Goal: Task Accomplishment & Management: Use online tool/utility

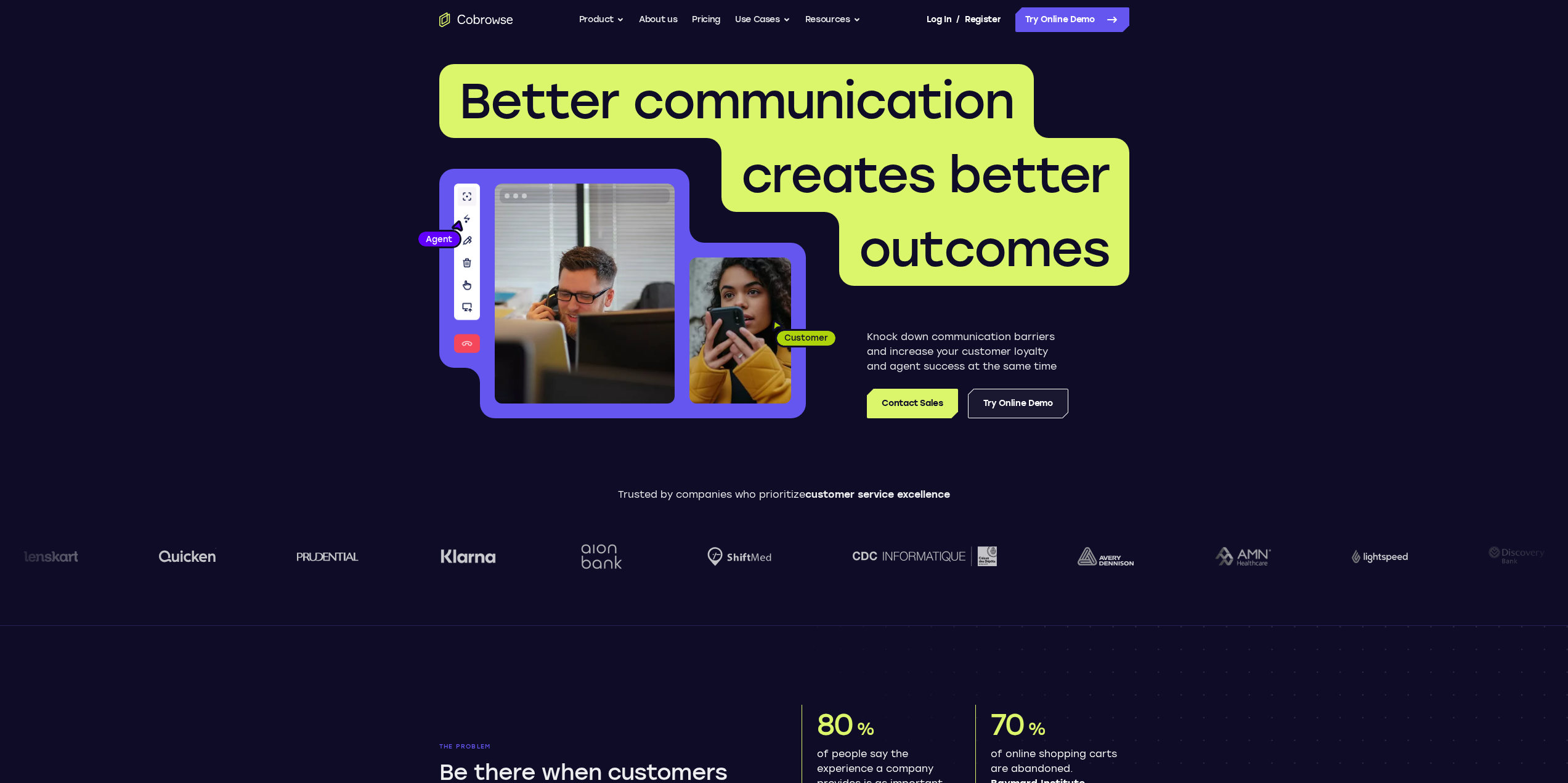
drag, startPoint x: 1014, startPoint y: 399, endPoint x: 1021, endPoint y: 411, distance: 13.9
click at [1014, 400] on link "Try Online Demo" at bounding box center [1017, 403] width 100 height 29
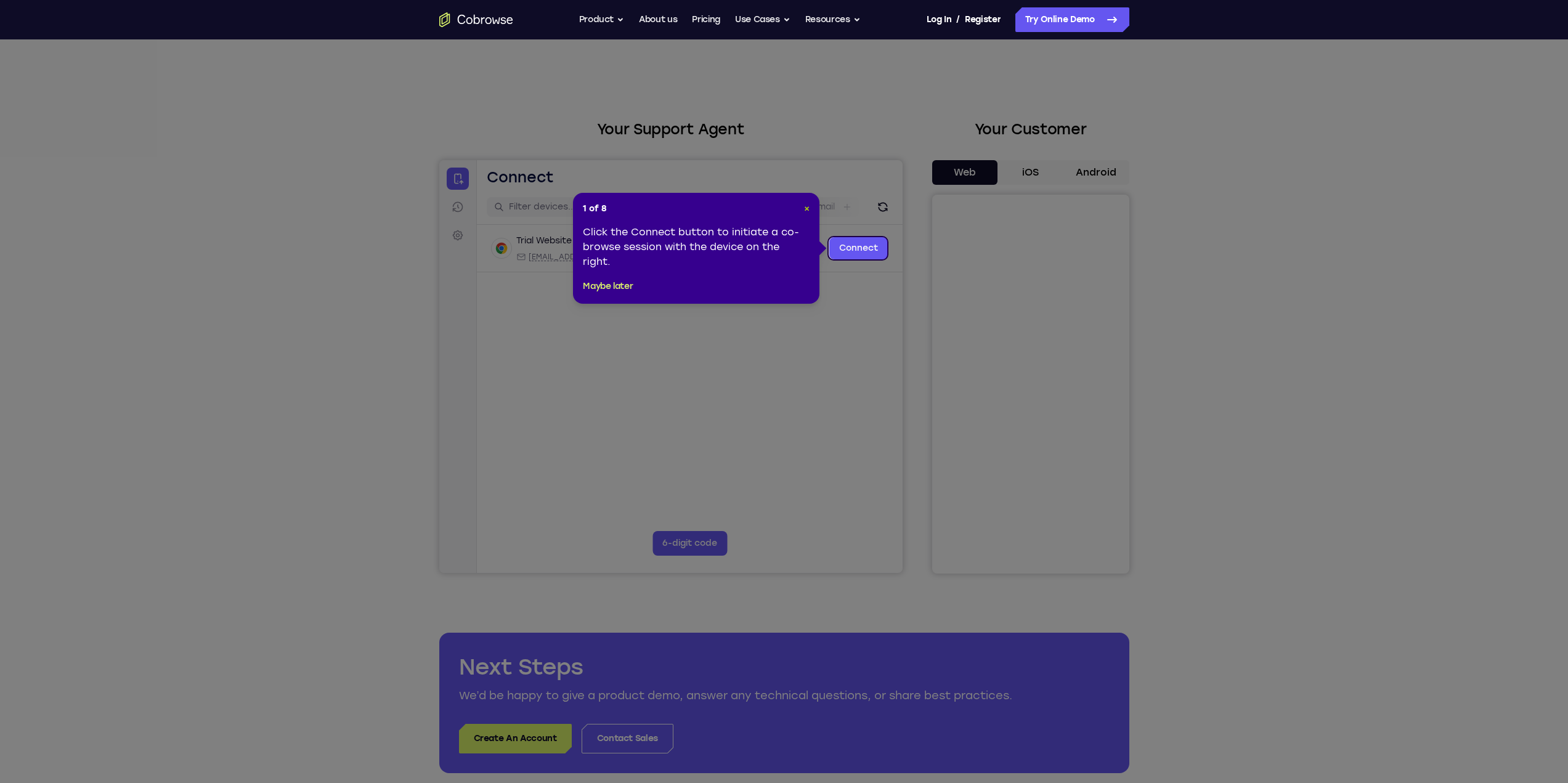
click at [805, 208] on span "×" at bounding box center [807, 209] width 5 height 10
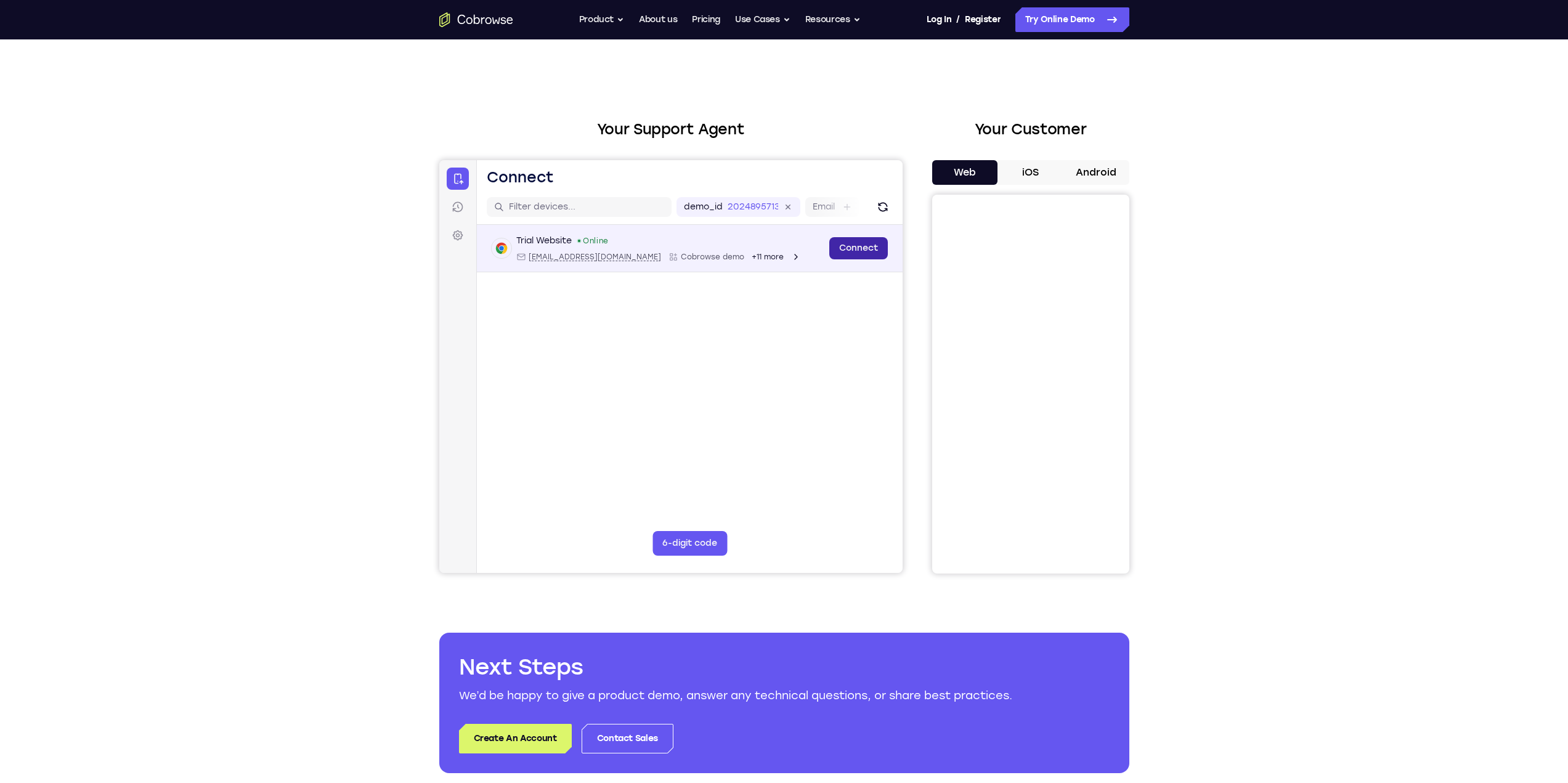
click at [852, 251] on link "Connect" at bounding box center [858, 248] width 58 height 22
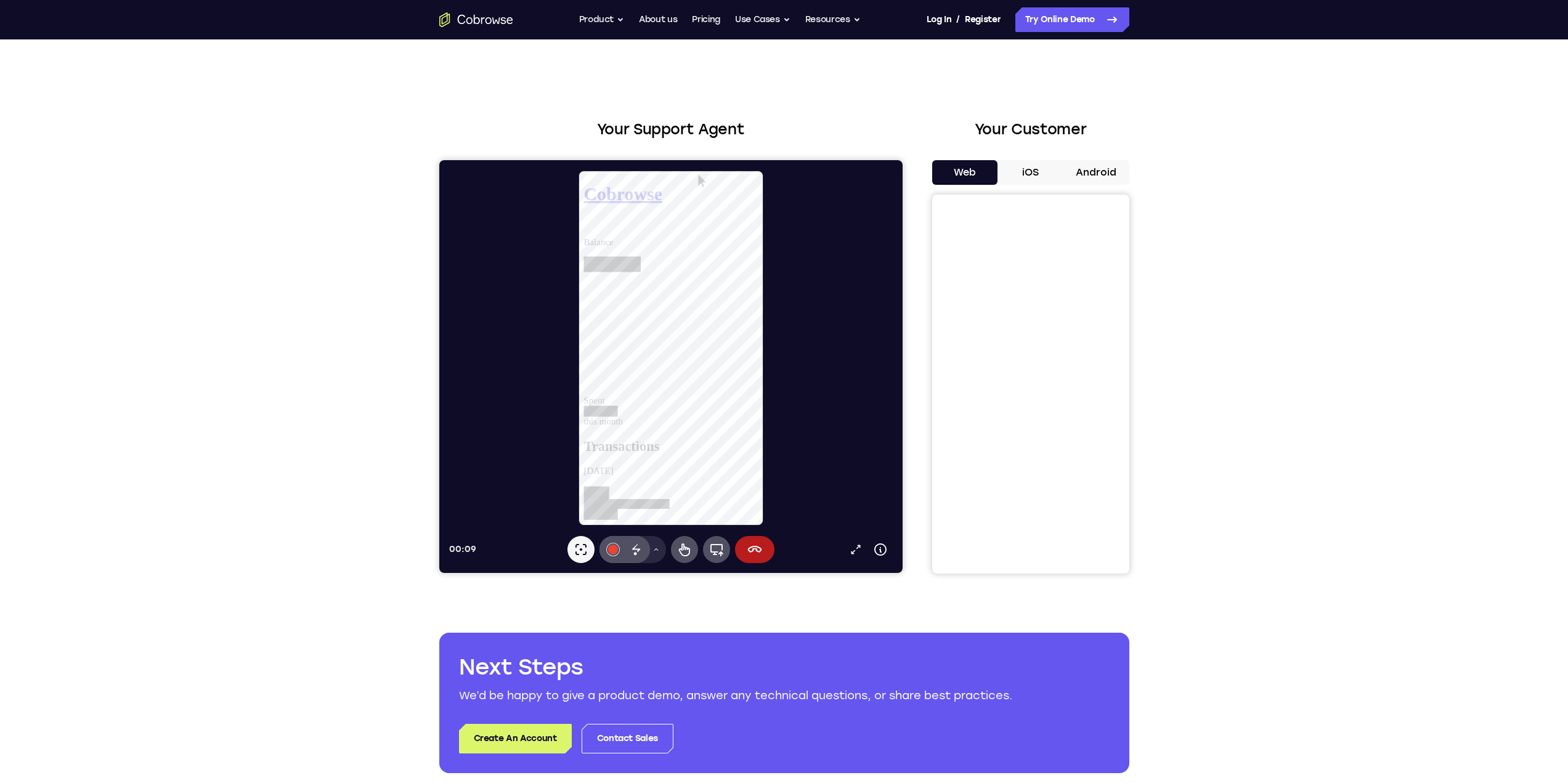
click at [1079, 172] on button "Android" at bounding box center [1096, 173] width 66 height 25
click at [973, 158] on div "Your Customer Web iOS Android" at bounding box center [1030, 346] width 197 height 455
click at [963, 168] on button "Web" at bounding box center [965, 173] width 66 height 25
select select "1"
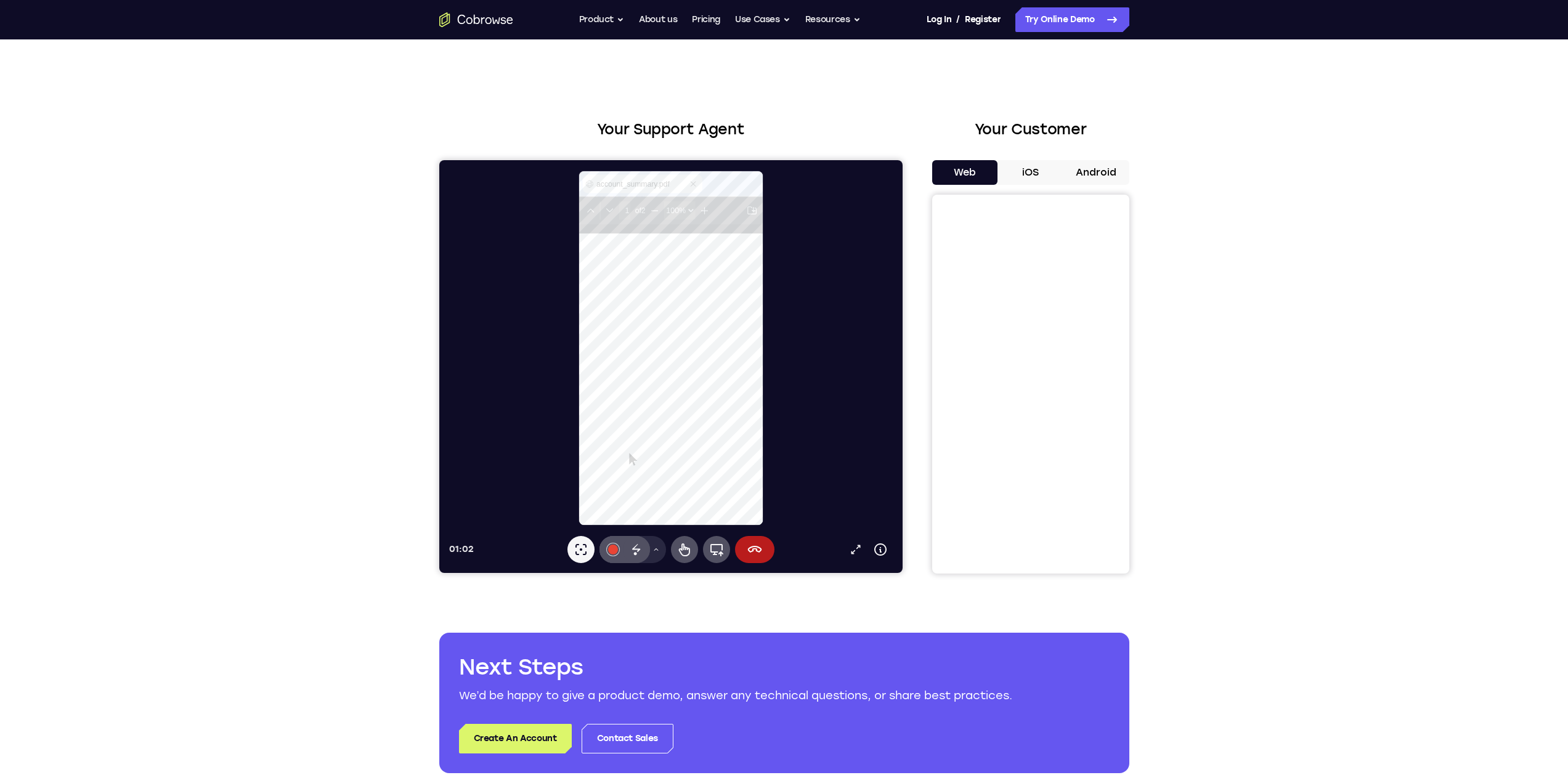
scroll to position [308, 179]
type input "2"
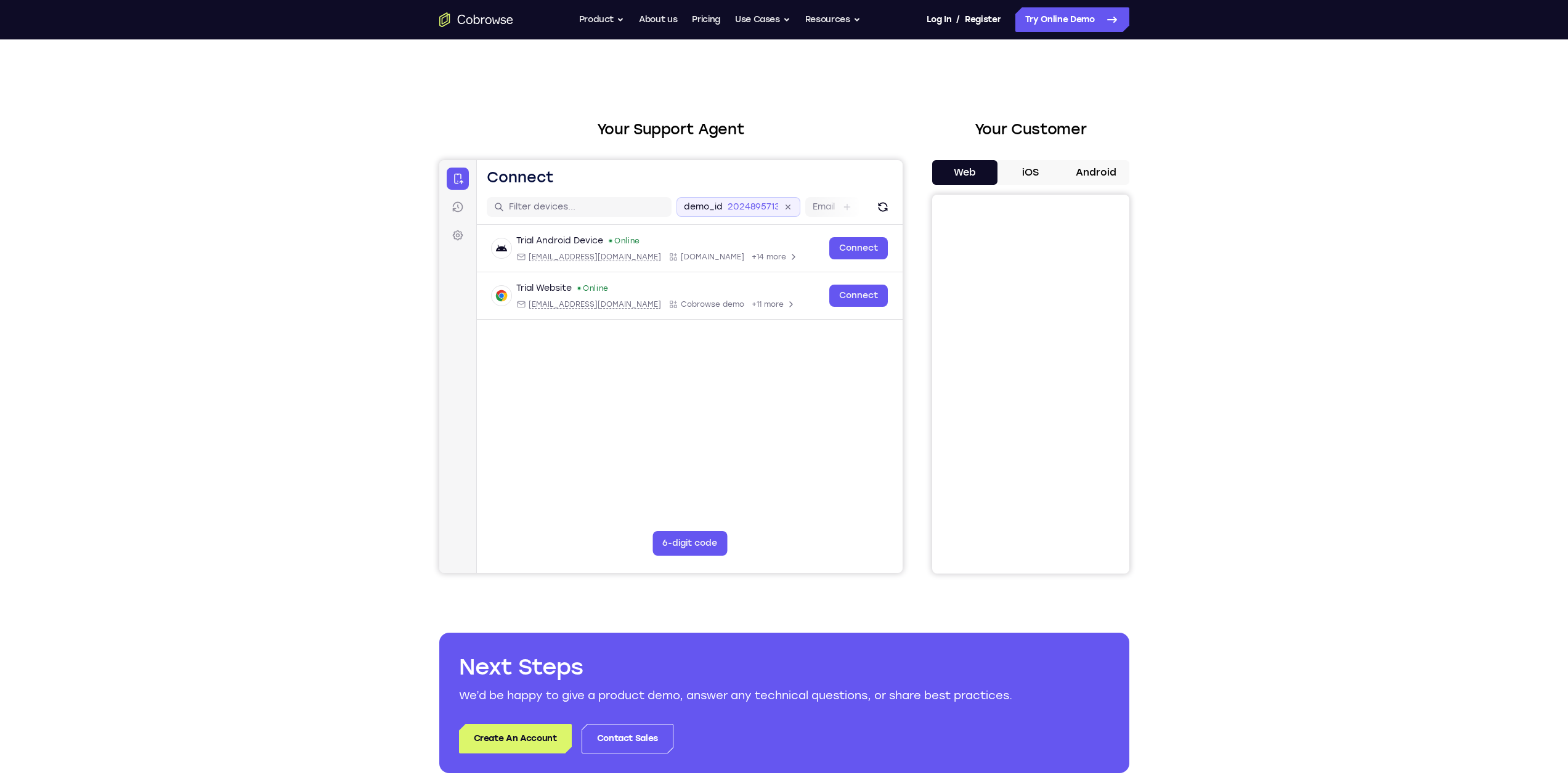
click at [791, 206] on icon at bounding box center [788, 208] width 14 height 14
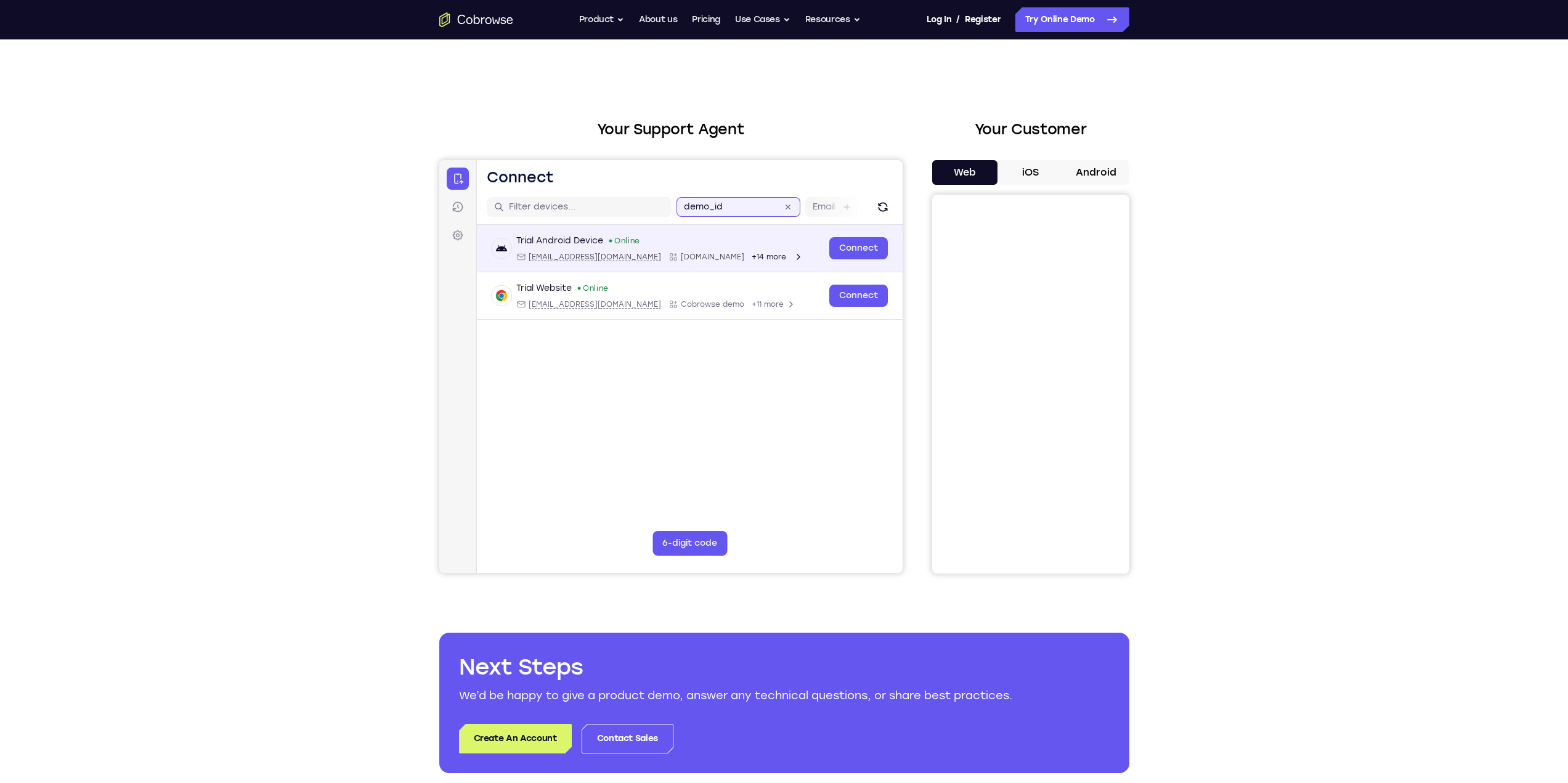
scroll to position [0, 64]
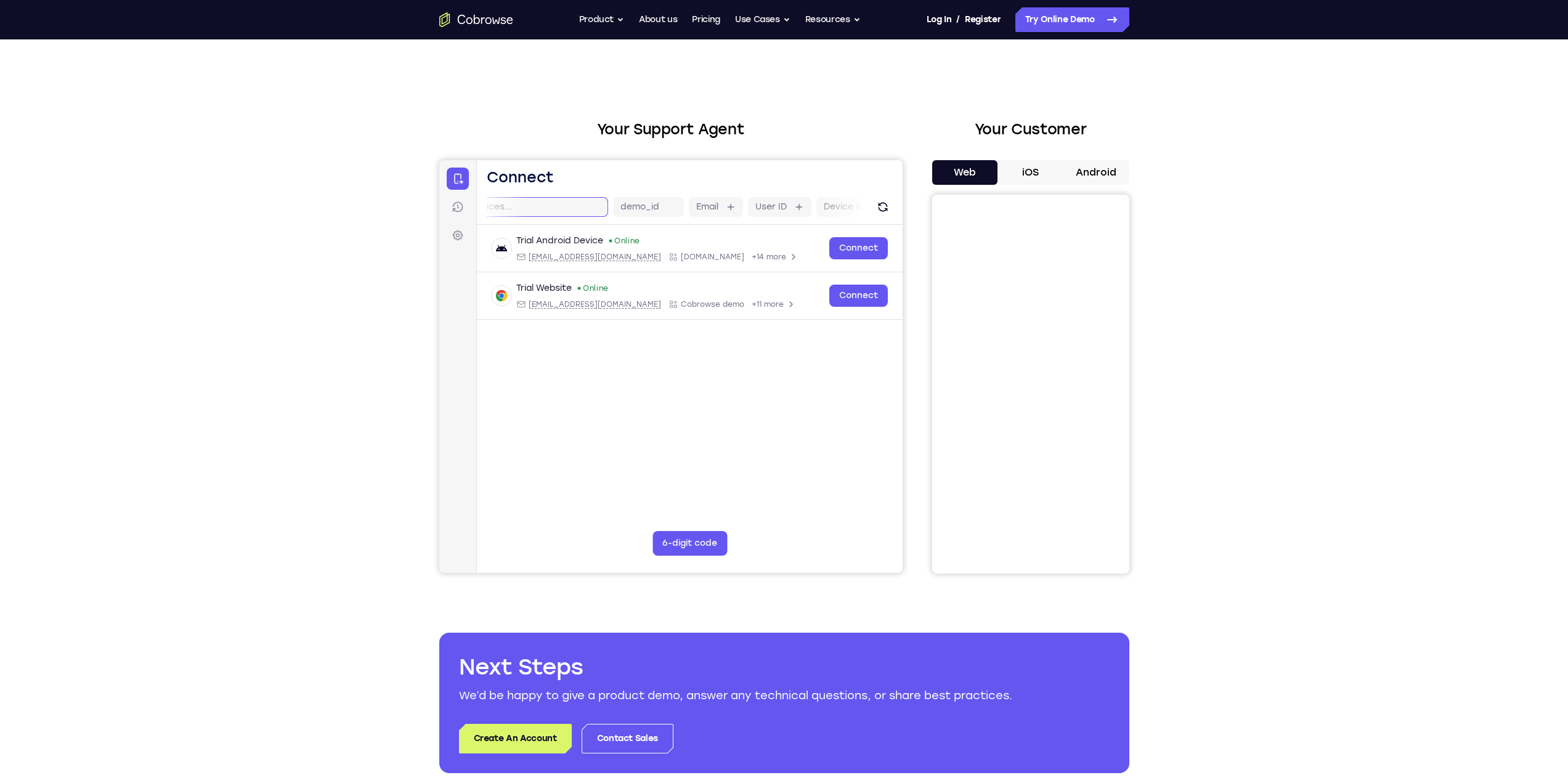
click at [574, 208] on input "text" at bounding box center [522, 207] width 155 height 12
click at [699, 206] on label "Email" at bounding box center [695, 207] width 22 height 12
click at [710, 206] on input "Email" at bounding box center [712, 207] width 3 height 12
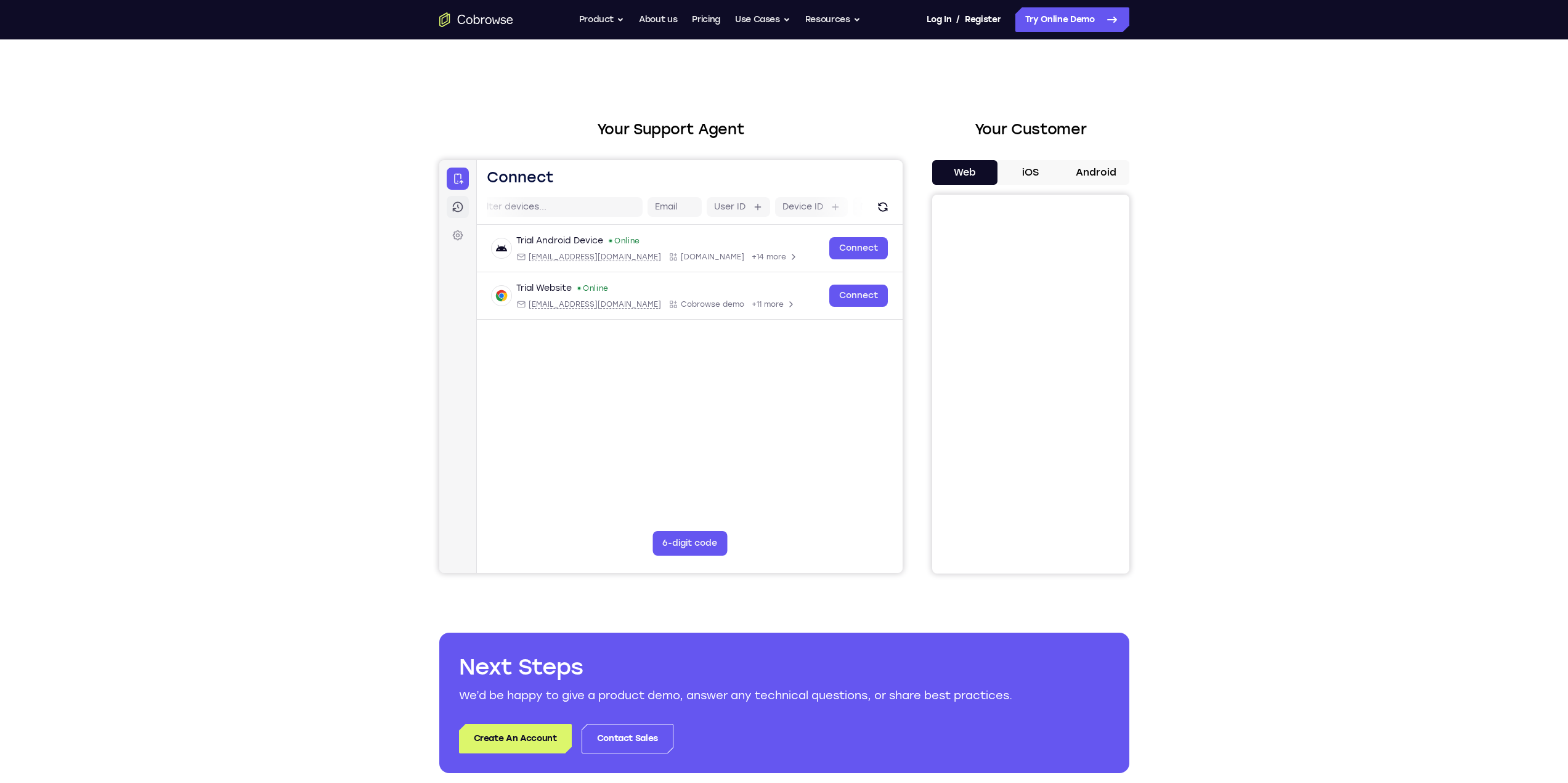
click at [447, 206] on link "Sessions" at bounding box center [457, 207] width 22 height 22
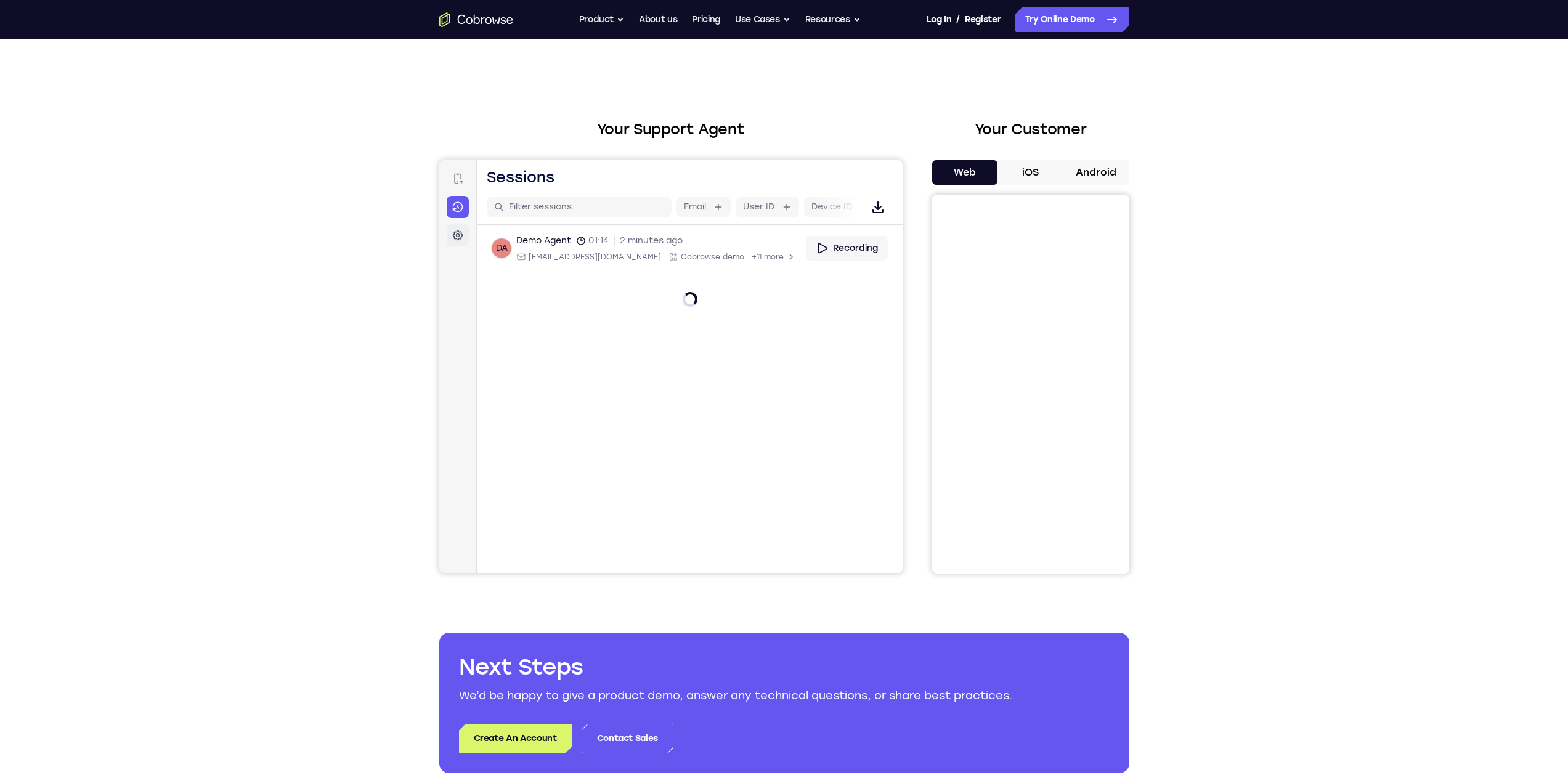
click at [461, 230] on icon at bounding box center [457, 235] width 12 height 12
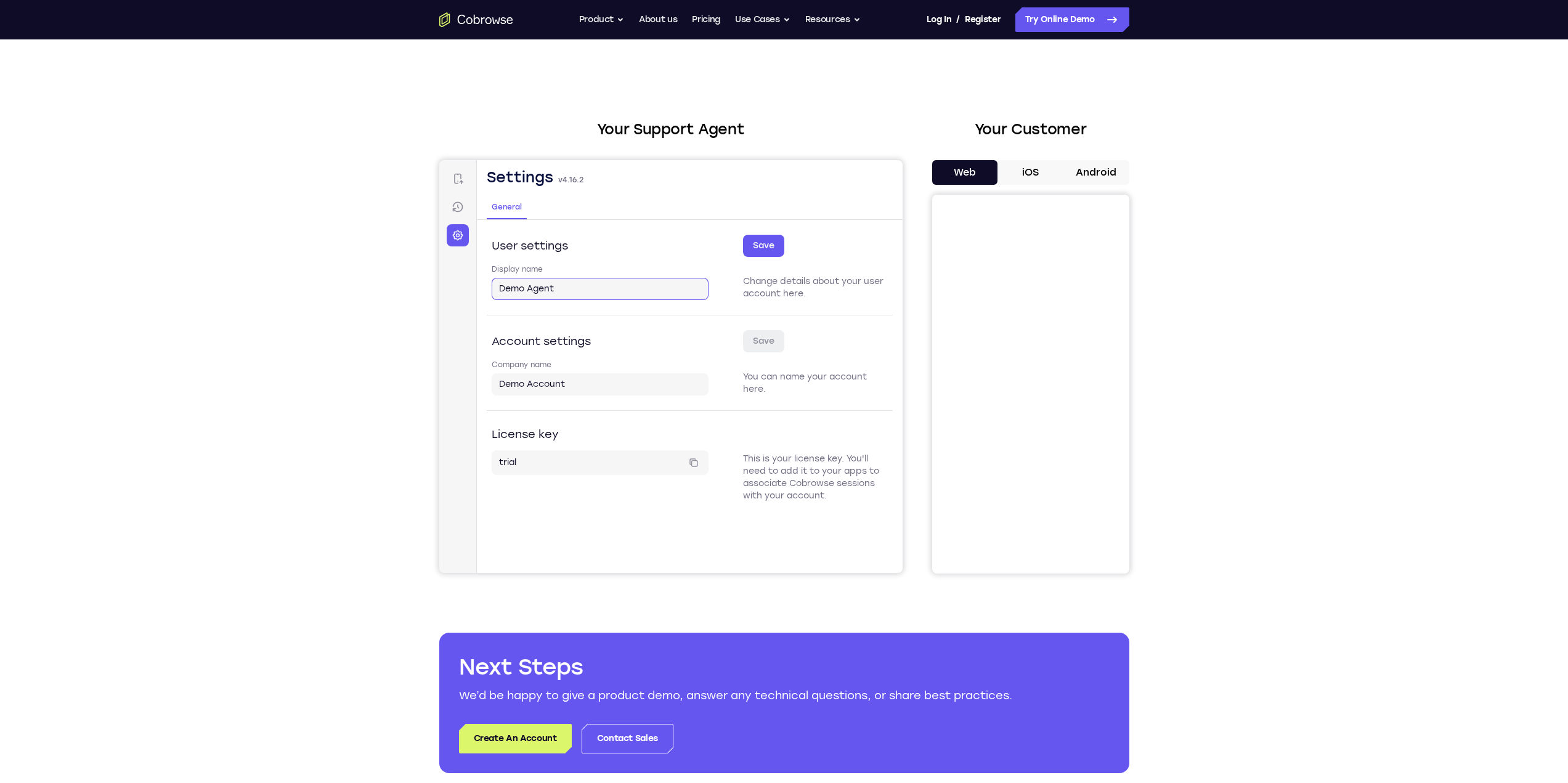
drag, startPoint x: 578, startPoint y: 290, endPoint x: 604, endPoint y: 291, distance: 26.0
click at [579, 290] on input "Demo Agent" at bounding box center [599, 289] width 202 height 12
drag, startPoint x: 583, startPoint y: 293, endPoint x: 435, endPoint y: 293, distance: 148.0
click at [439, 293] on html "Skip to main content Connect Sessions Settings Open main menu Settings v 4.16.2…" at bounding box center [670, 367] width 464 height 412
drag, startPoint x: 767, startPoint y: 248, endPoint x: 602, endPoint y: 289, distance: 170.0
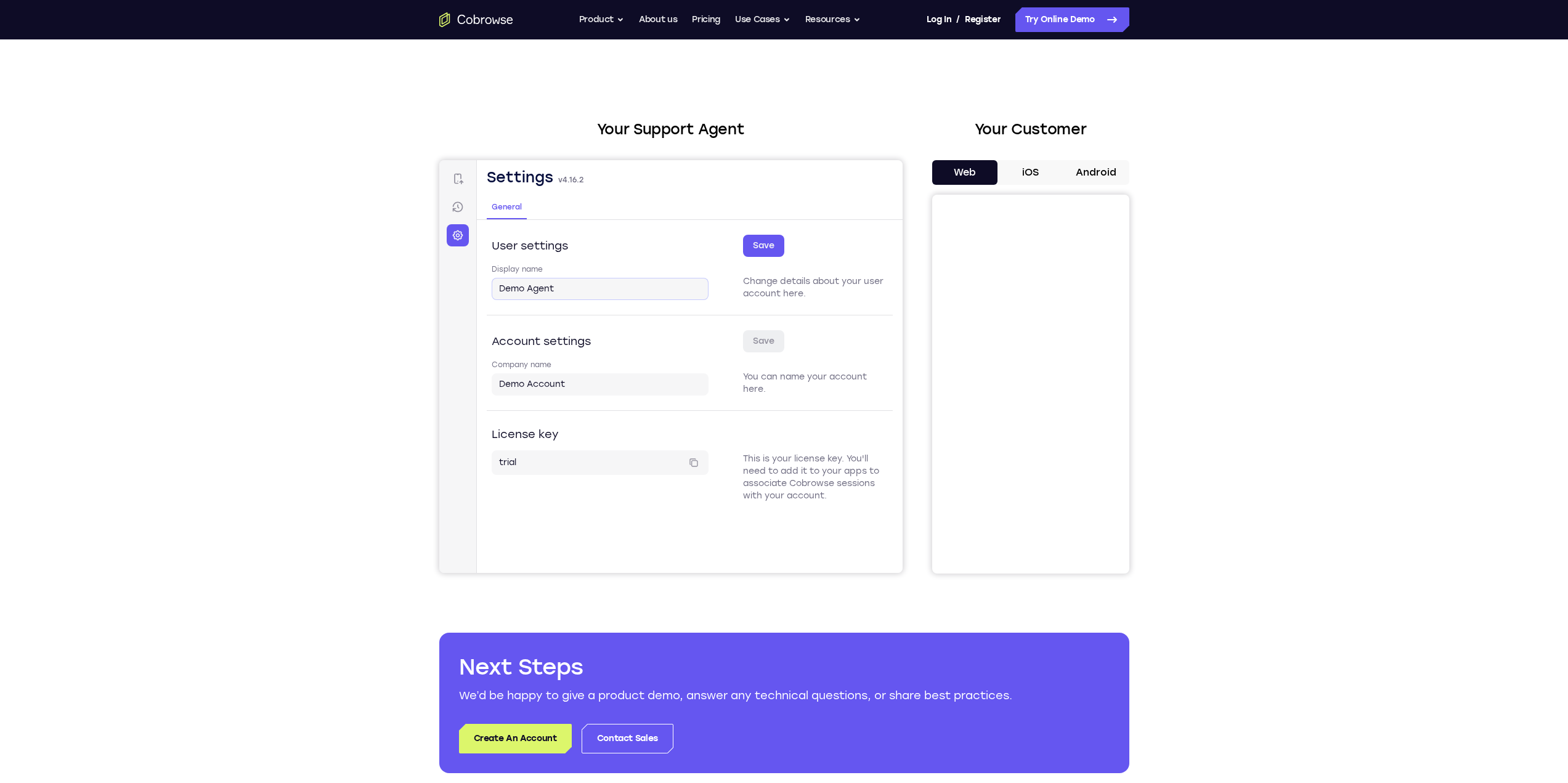
click at [608, 288] on div "User settings Change details about your user account here. Save Display name De…" at bounding box center [689, 267] width 406 height 95
click at [602, 289] on input "Demo Agent" at bounding box center [599, 289] width 202 height 12
type input "Amanda Agent"
click at [780, 241] on button "Save" at bounding box center [763, 246] width 41 height 22
click at [609, 470] on div "License key trial Copied!" at bounding box center [599, 463] width 217 height 25
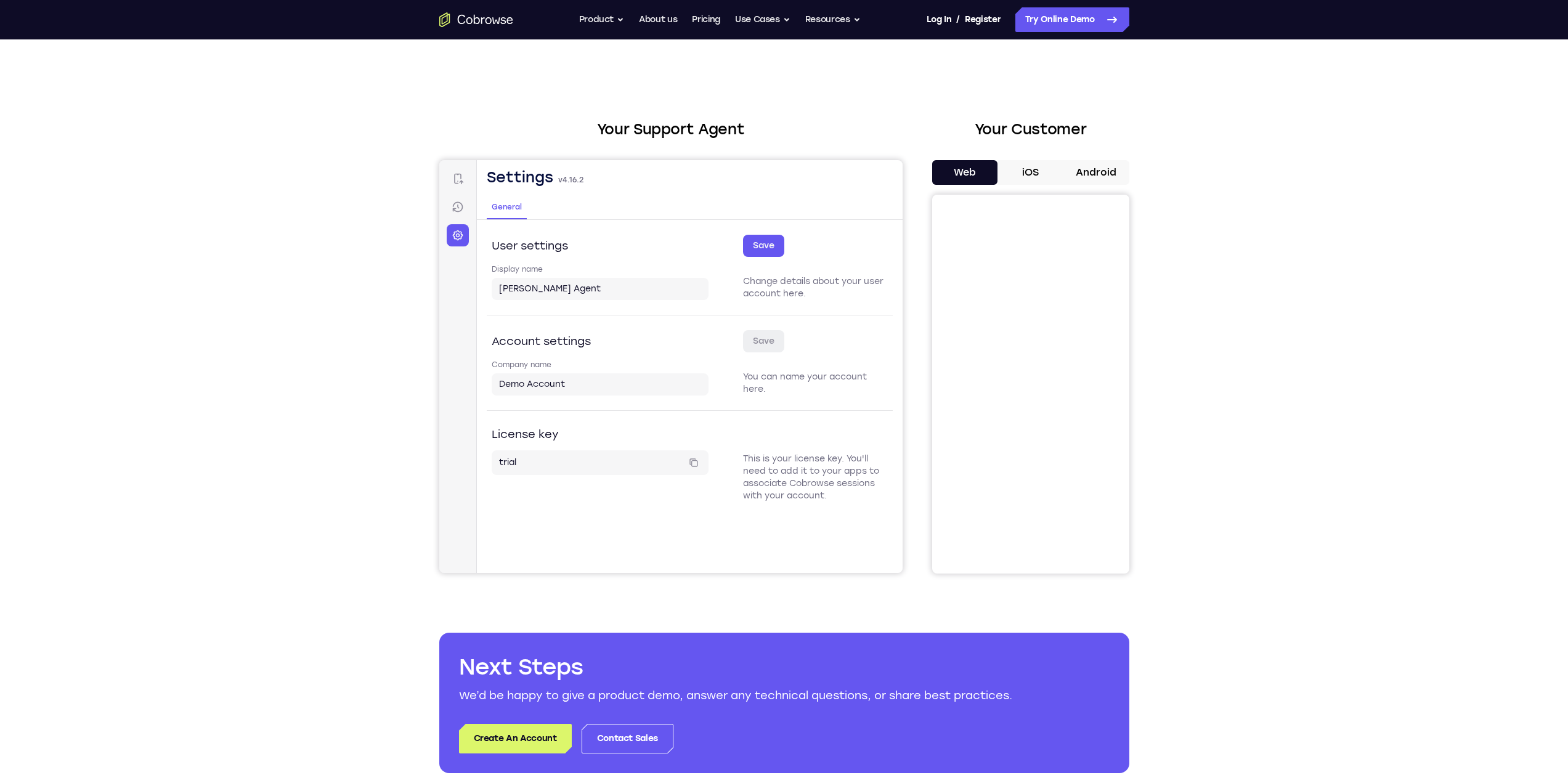
drag, startPoint x: 701, startPoint y: 459, endPoint x: 682, endPoint y: 483, distance: 30.6
click at [682, 483] on div "License key trial Copied!" at bounding box center [599, 476] width 217 height 52
click at [673, 495] on div "License key trial Copied!" at bounding box center [599, 476] width 217 height 52
click at [454, 212] on link "Sessions" at bounding box center [457, 207] width 22 height 22
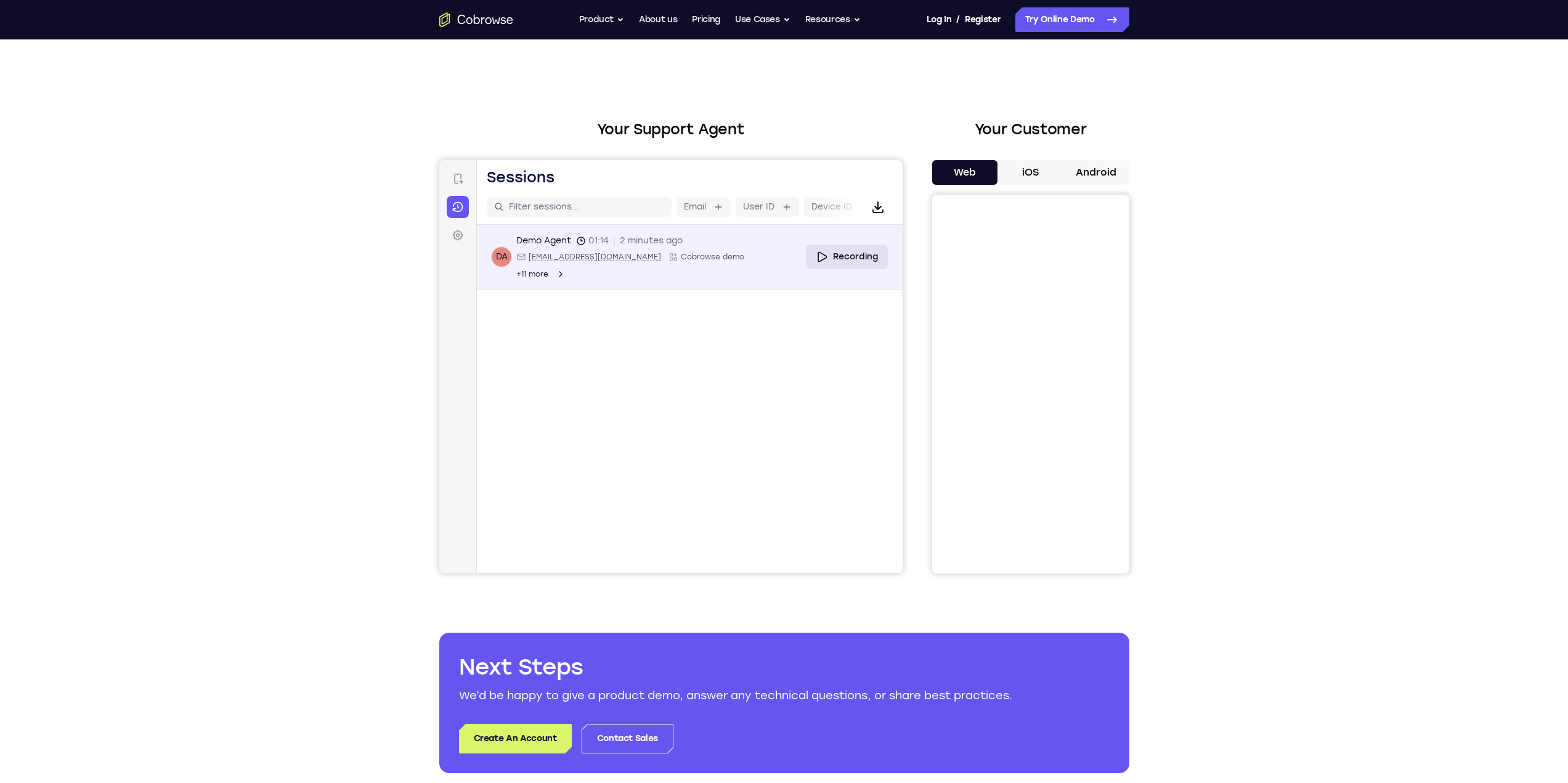
click at [850, 247] on link "Recording" at bounding box center [846, 257] width 82 height 25
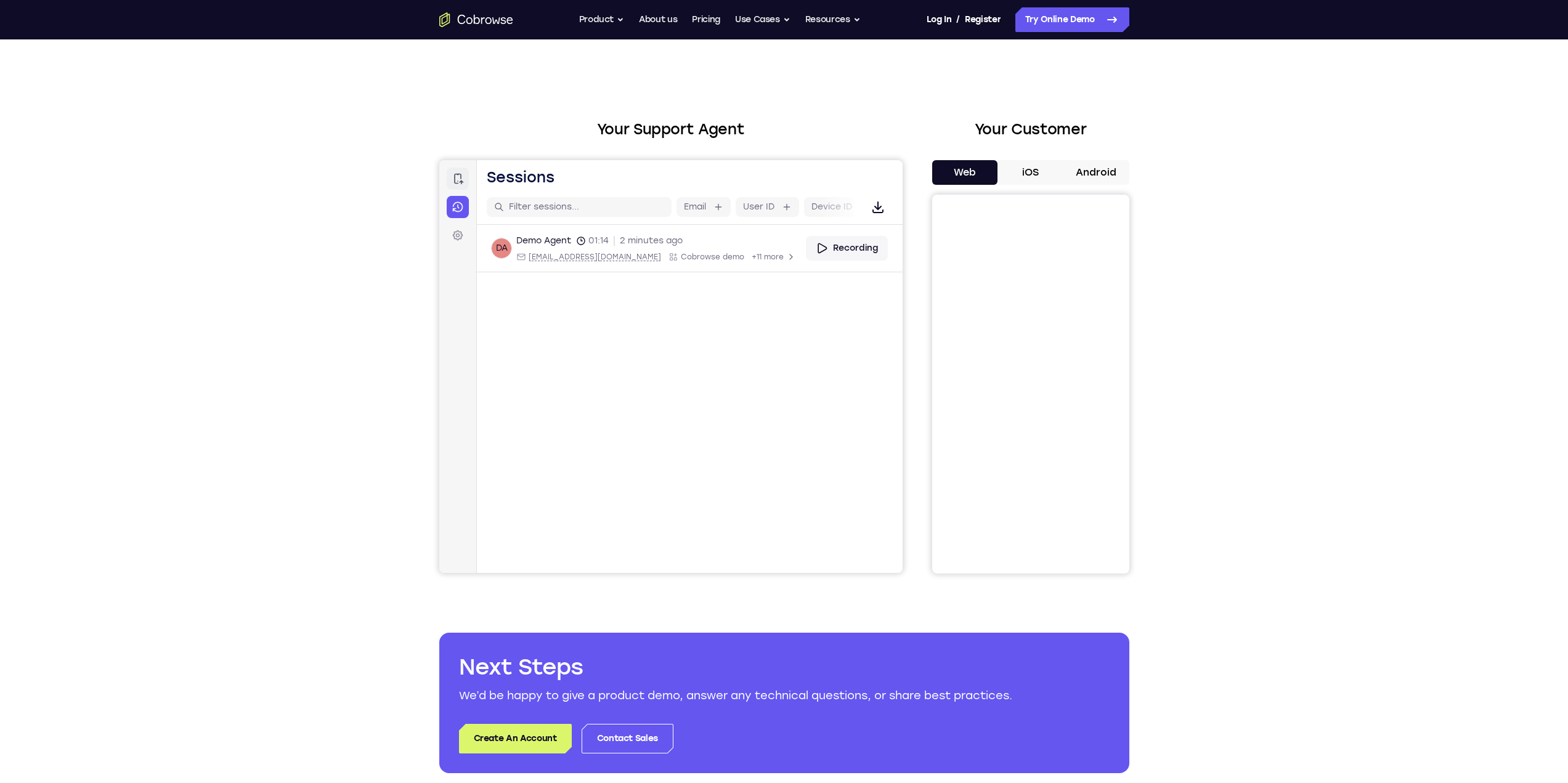
click at [459, 179] on icon at bounding box center [457, 178] width 12 height 12
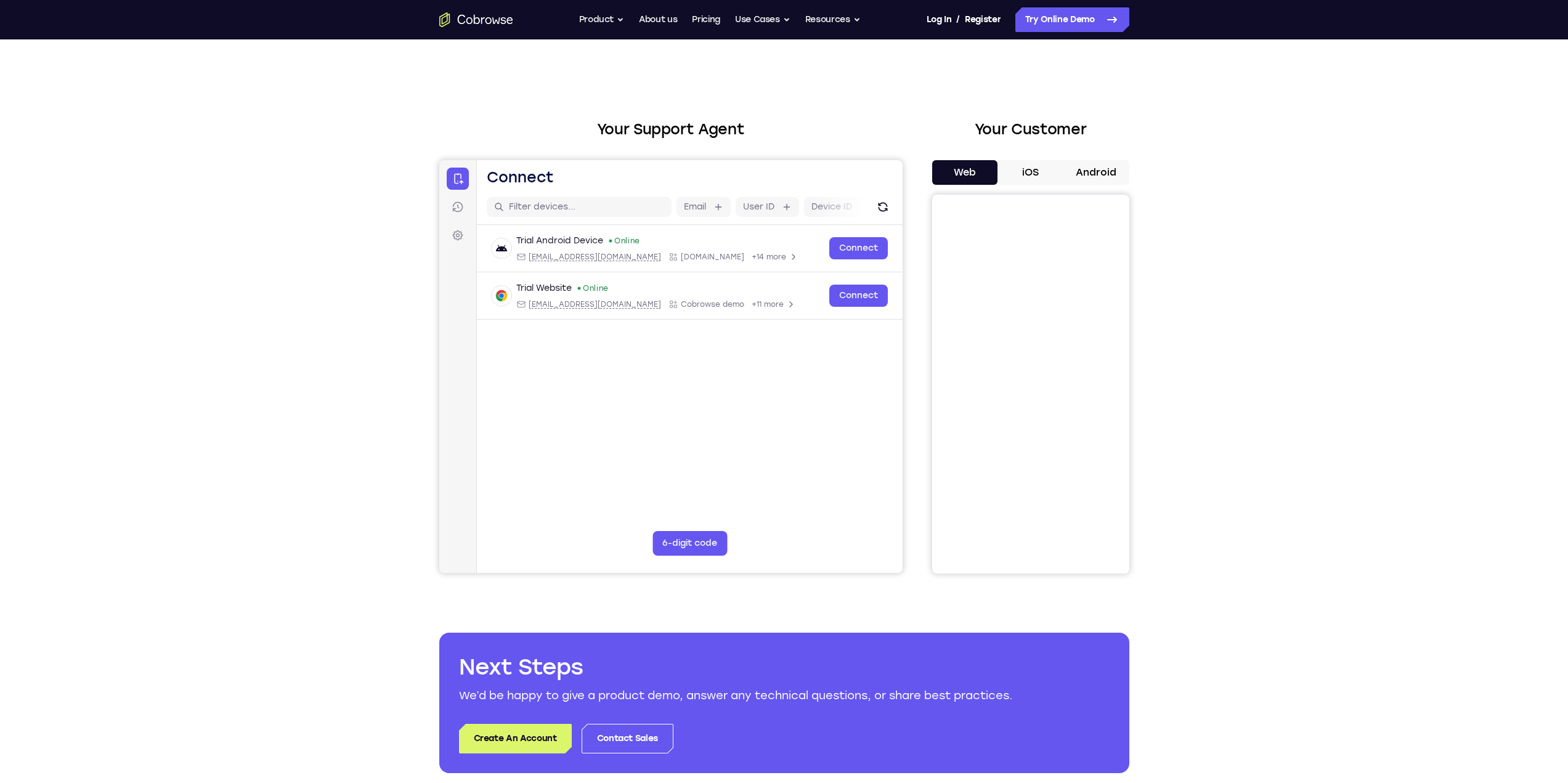
click at [1036, 170] on button "iOS" at bounding box center [1030, 173] width 66 height 25
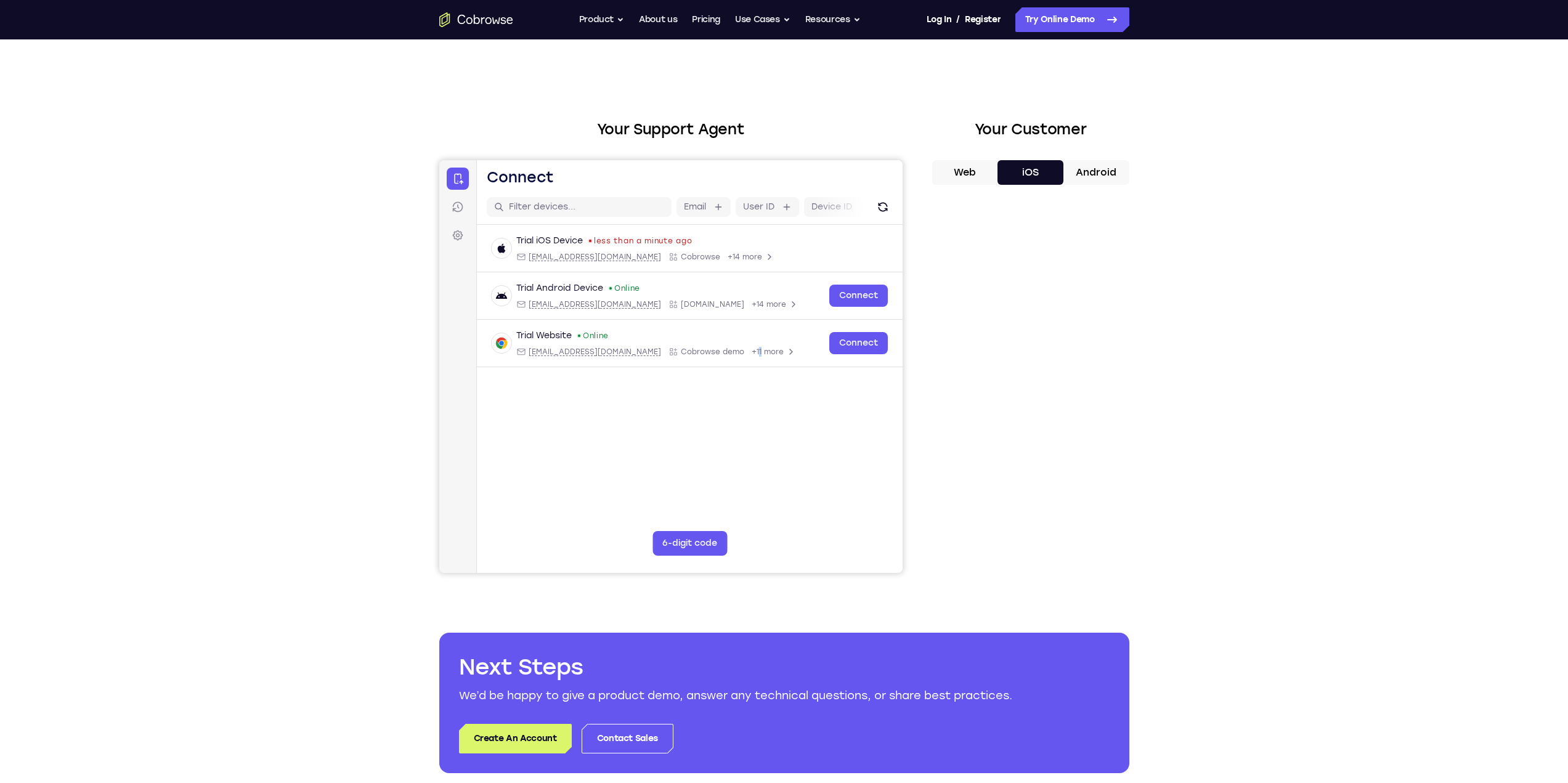
click at [702, 429] on main "Email User ID Device ID Device name 6-digit code Code entry Trial iOS Device le…" at bounding box center [689, 396] width 426 height 412
click at [684, 537] on button "6-digit code" at bounding box center [689, 543] width 75 height 25
drag, startPoint x: 761, startPoint y: 540, endPoint x: 642, endPoint y: 550, distance: 119.4
click at [652, 543] on div "Code entry" at bounding box center [652, 543] width 0 height 0
drag, startPoint x: 632, startPoint y: 548, endPoint x: 621, endPoint y: 548, distance: 11.0
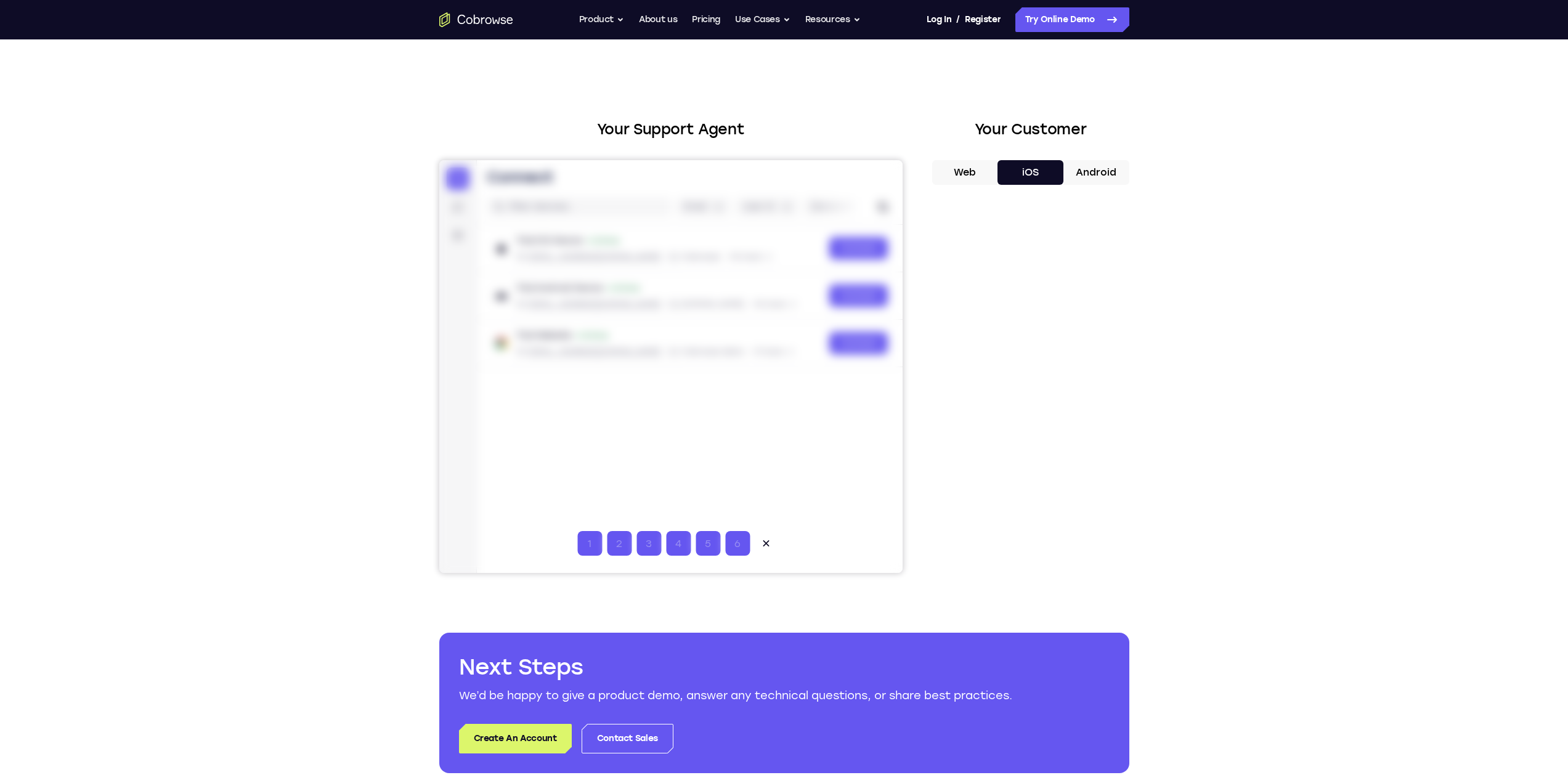
click at [631, 548] on div at bounding box center [670, 367] width 464 height 412
click at [682, 542] on button "6-digit code" at bounding box center [689, 543] width 75 height 25
type input "1"
type input "2"
type input "3"
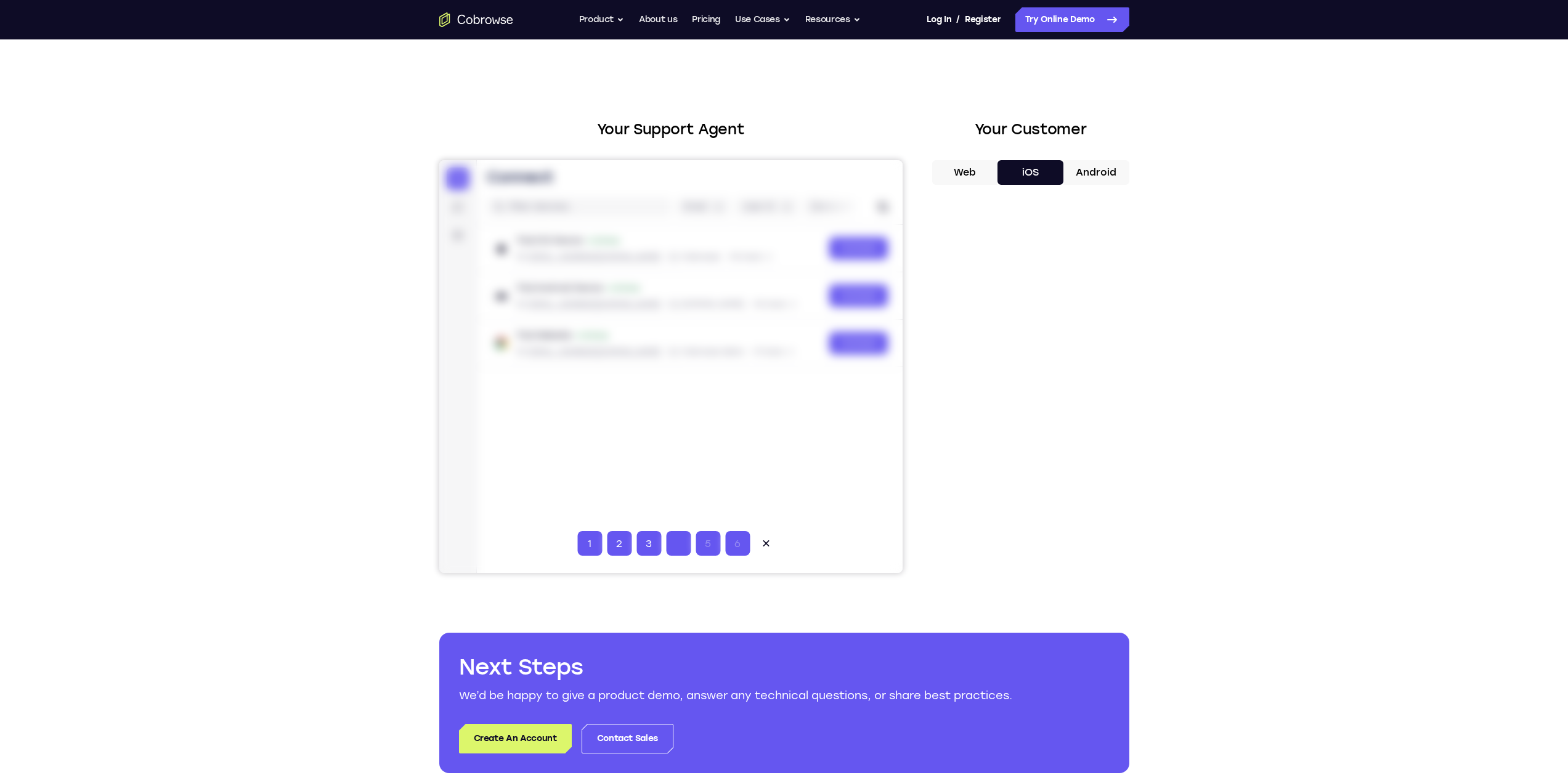
type input "4"
type input "5"
type input "6"
click at [763, 543] on icon at bounding box center [765, 543] width 12 height 12
click at [728, 422] on div at bounding box center [670, 367] width 464 height 412
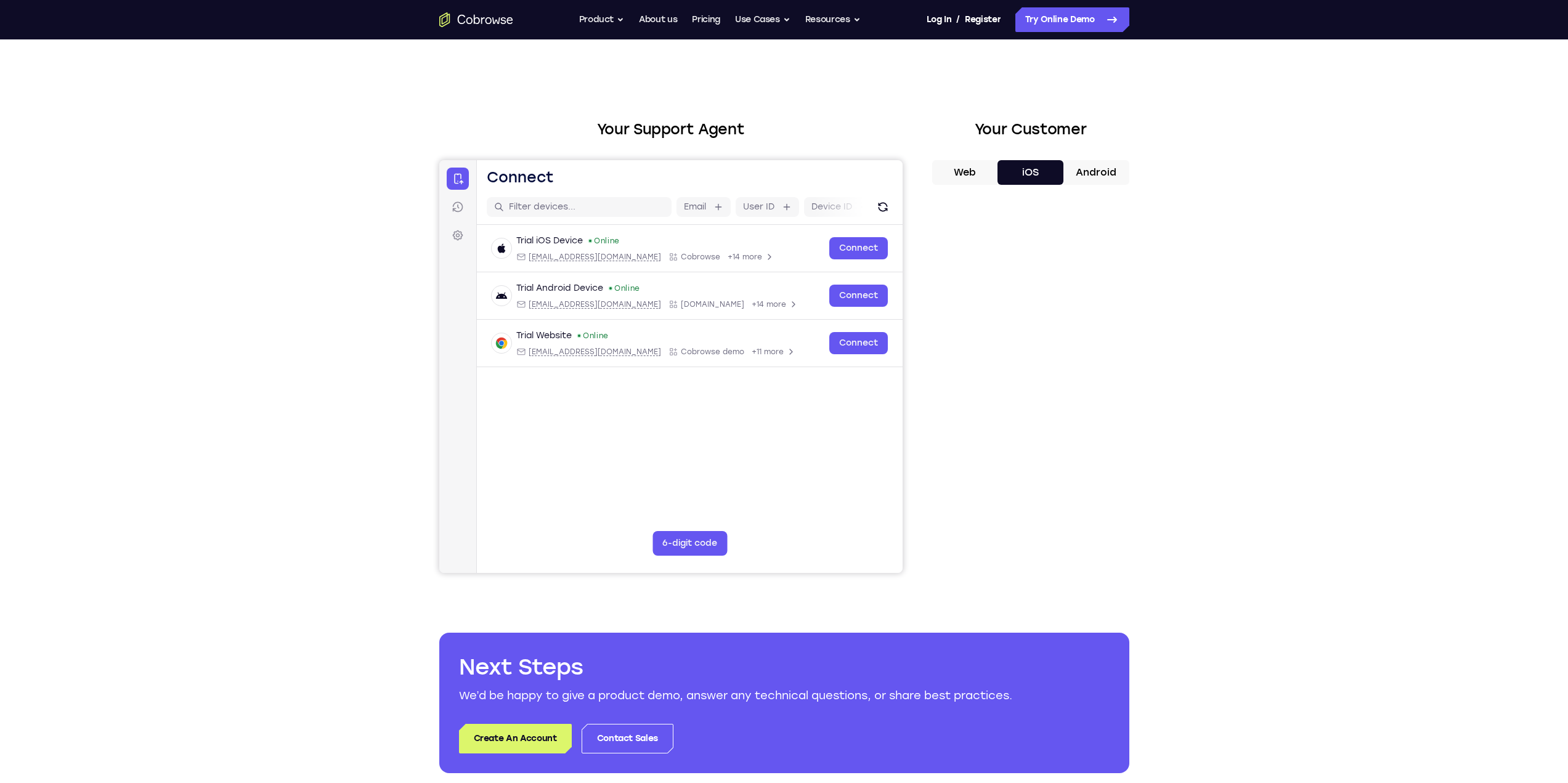
click at [853, 249] on div at bounding box center [670, 367] width 464 height 412
click at [847, 248] on div at bounding box center [670, 367] width 464 height 412
drag, startPoint x: 843, startPoint y: 385, endPoint x: 850, endPoint y: 377, distance: 10.6
click at [843, 384] on div at bounding box center [670, 367] width 464 height 412
drag, startPoint x: 515, startPoint y: 204, endPoint x: 617, endPoint y: 208, distance: 102.1
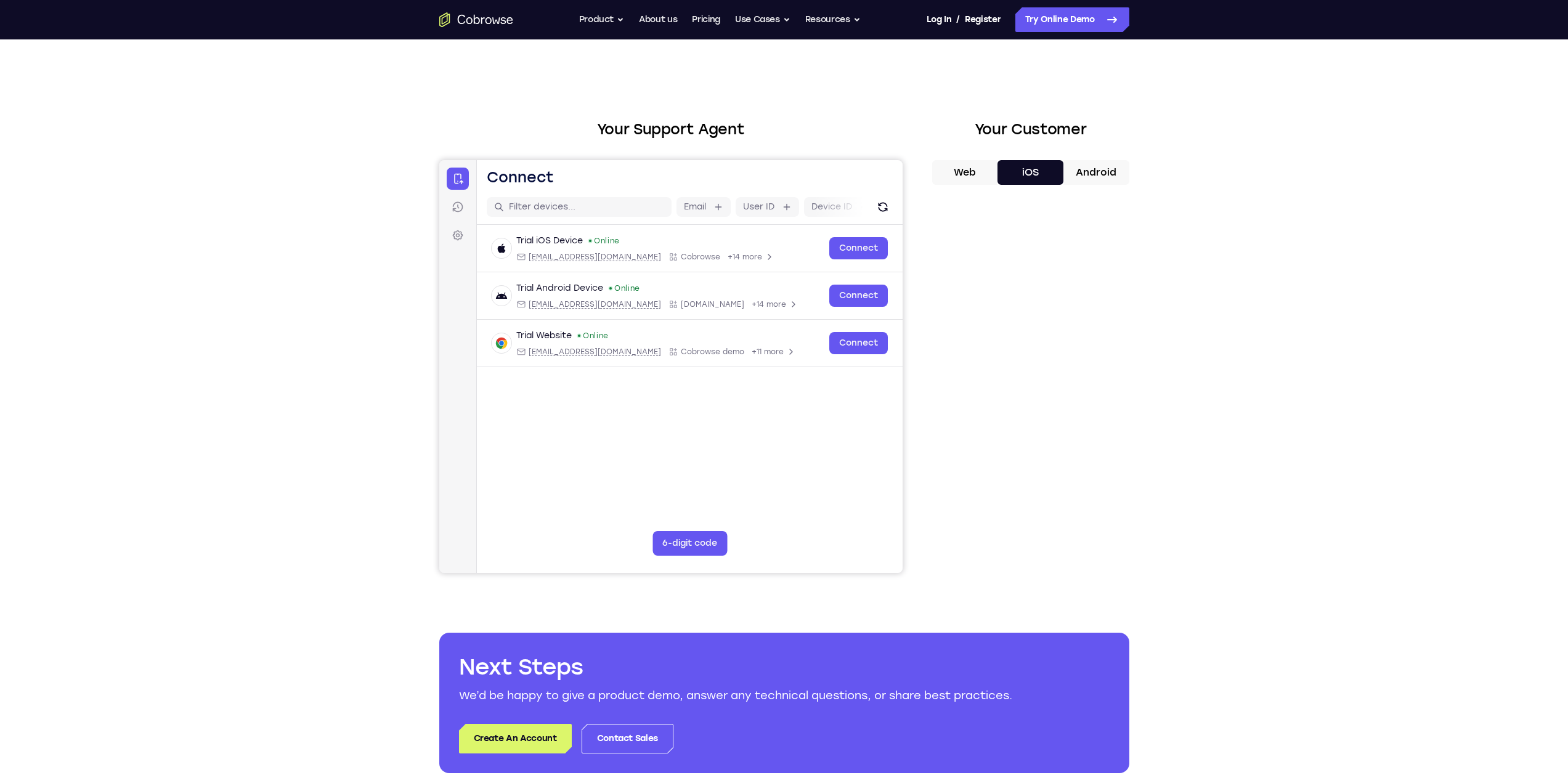
click at [516, 204] on div at bounding box center [670, 367] width 464 height 412
click at [883, 200] on div at bounding box center [670, 367] width 464 height 412
click at [882, 207] on div at bounding box center [670, 367] width 464 height 412
click at [450, 202] on div at bounding box center [670, 367] width 464 height 412
click at [450, 211] on div at bounding box center [670, 367] width 464 height 412
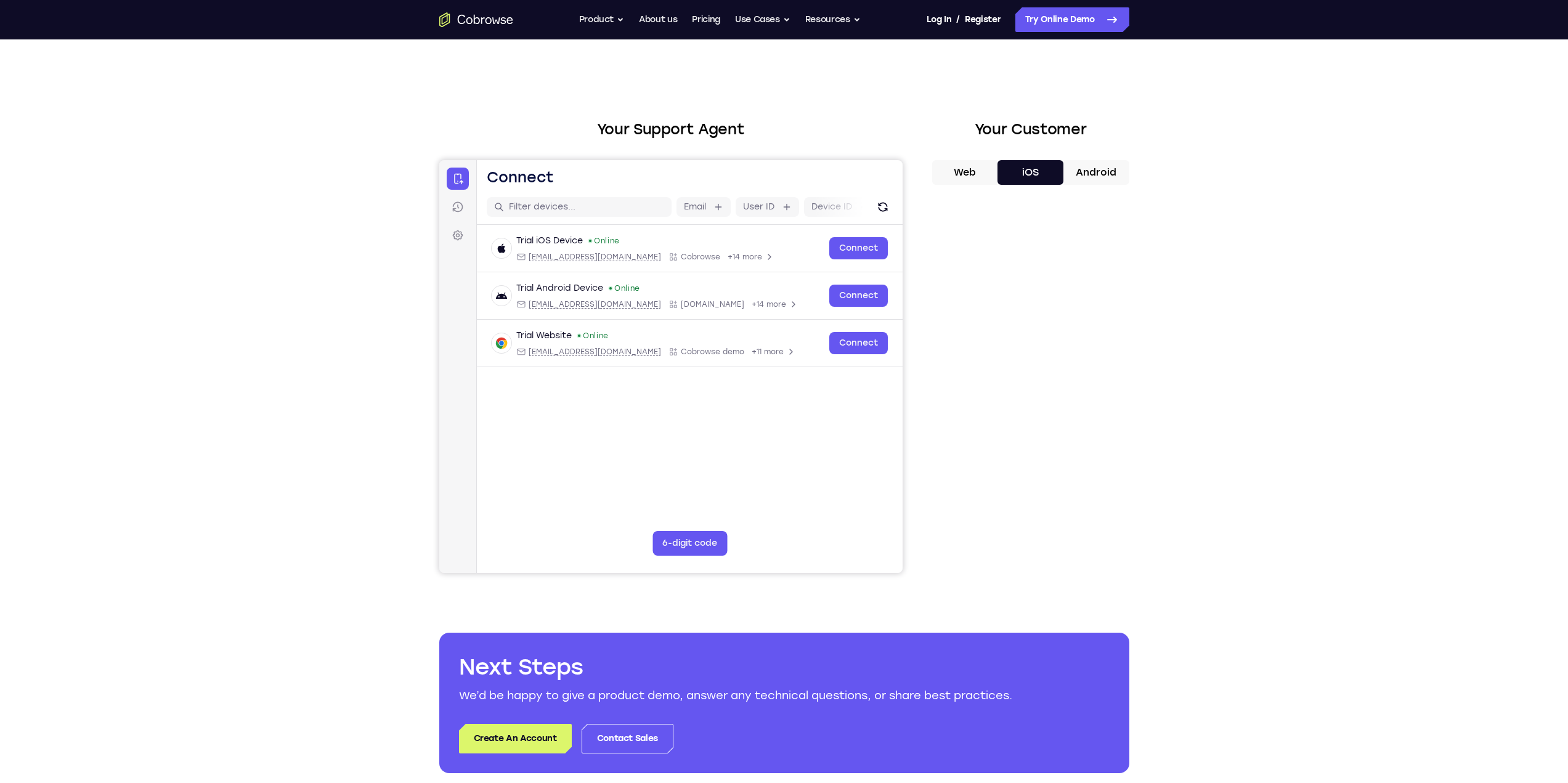
drag, startPoint x: 447, startPoint y: 235, endPoint x: 514, endPoint y: 240, distance: 67.2
click at [448, 235] on div at bounding box center [670, 367] width 464 height 412
drag, startPoint x: 560, startPoint y: 250, endPoint x: 581, endPoint y: 337, distance: 89.5
click at [566, 295] on div at bounding box center [670, 367] width 464 height 412
click at [960, 168] on button "Web" at bounding box center [965, 173] width 66 height 25
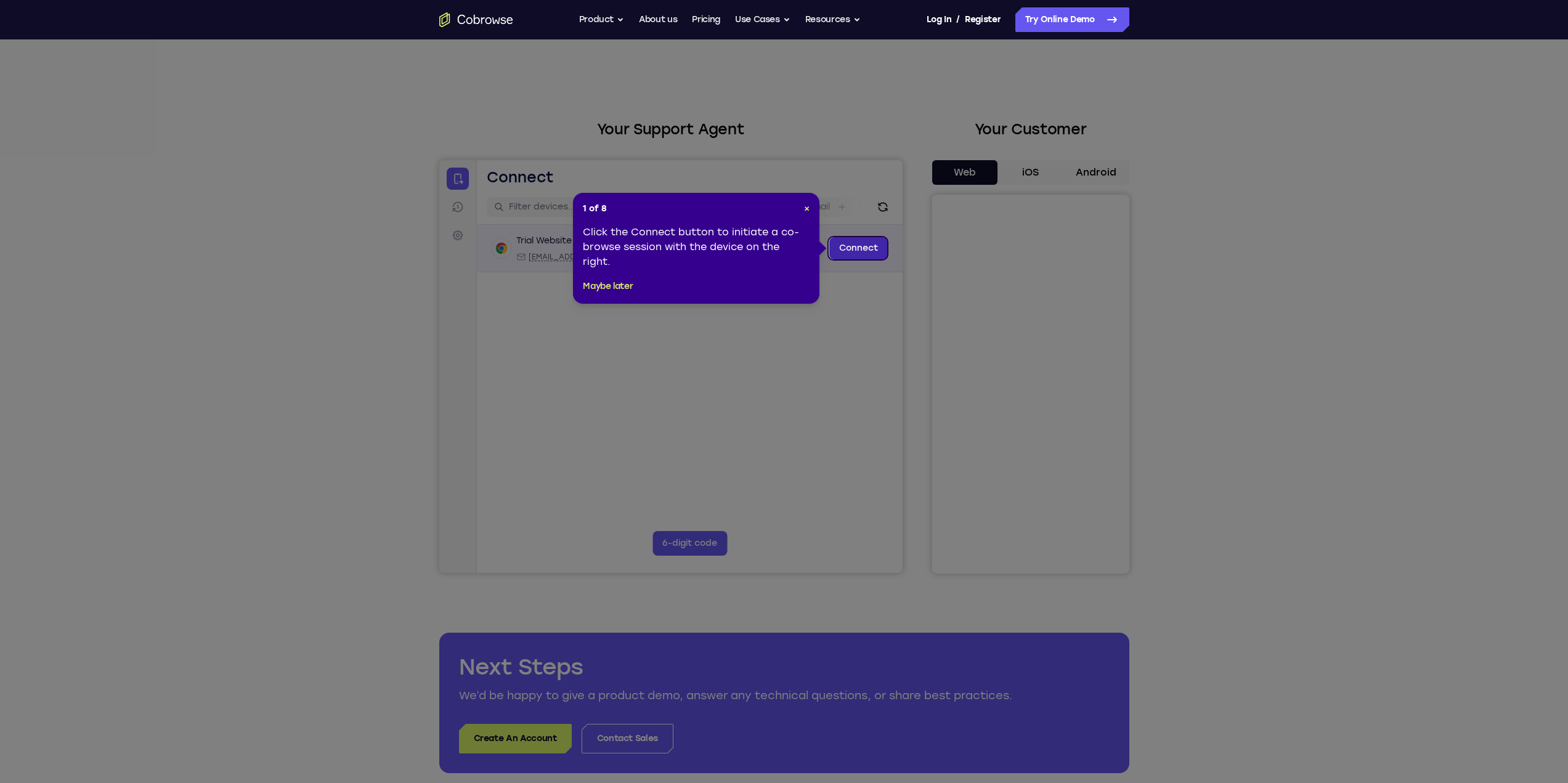
click at [847, 244] on link "Connect" at bounding box center [858, 248] width 58 height 22
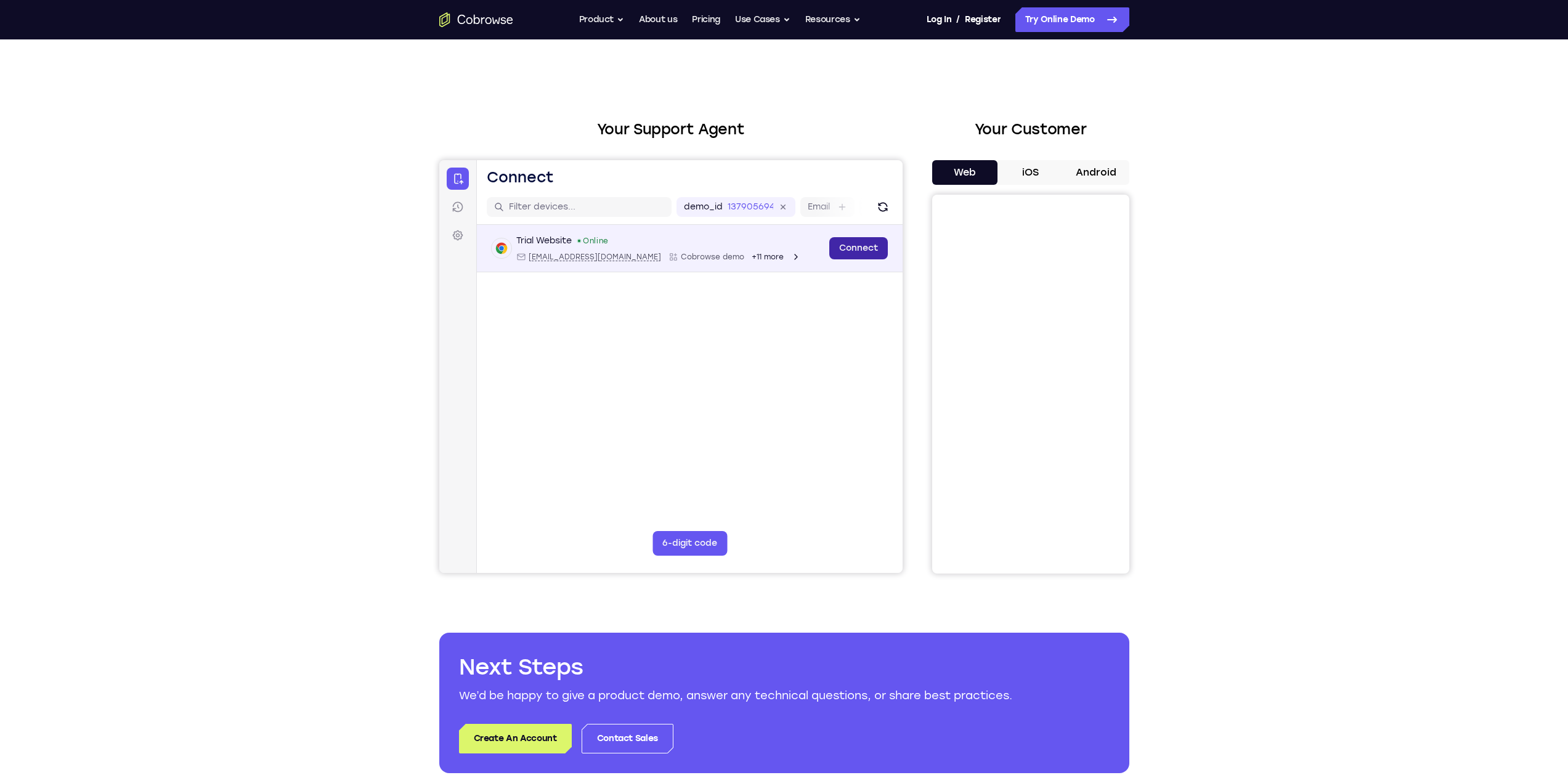
click at [846, 242] on link "Connect" at bounding box center [858, 248] width 58 height 22
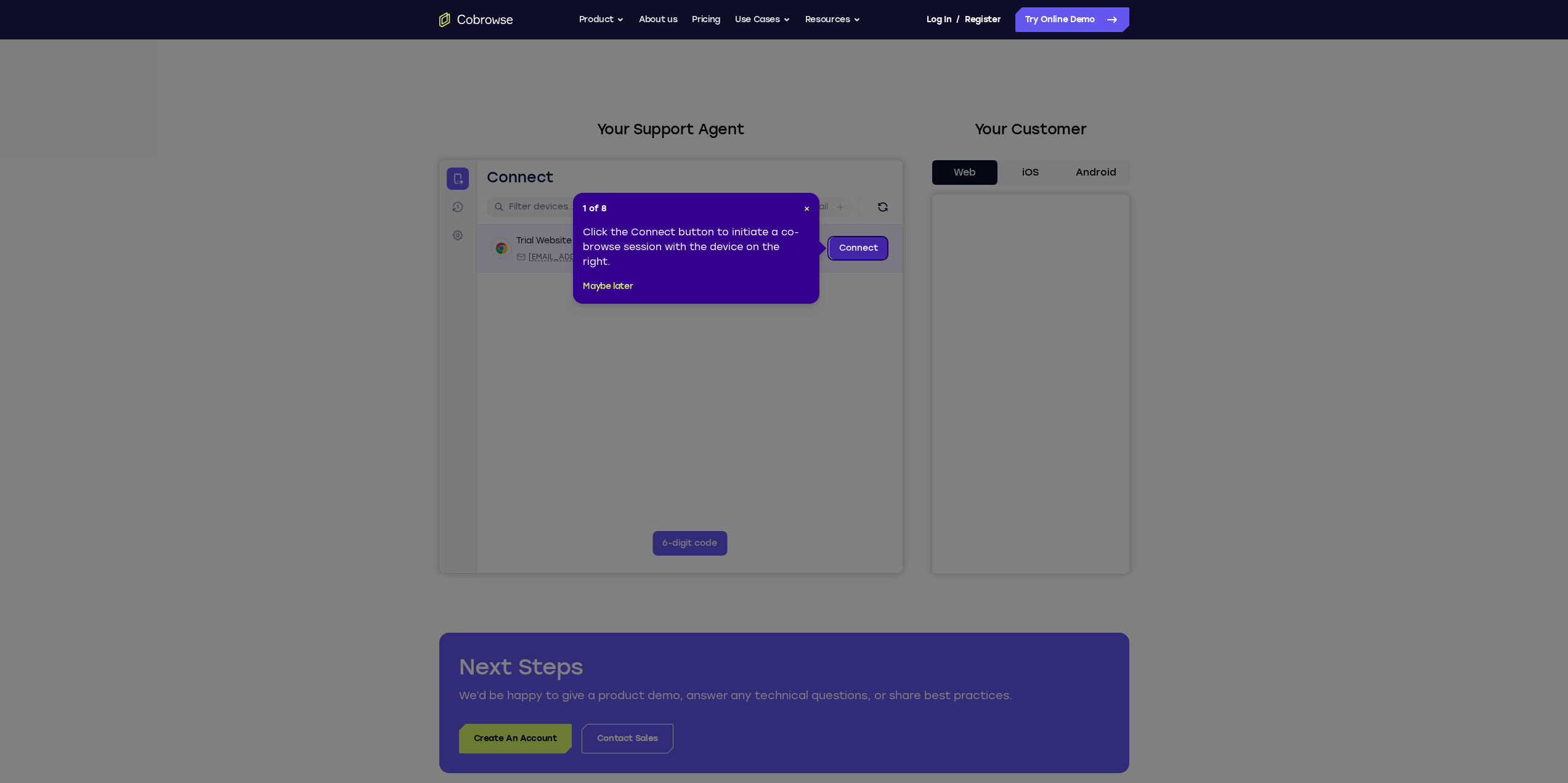
click at [877, 245] on link "Connect" at bounding box center [858, 248] width 58 height 22
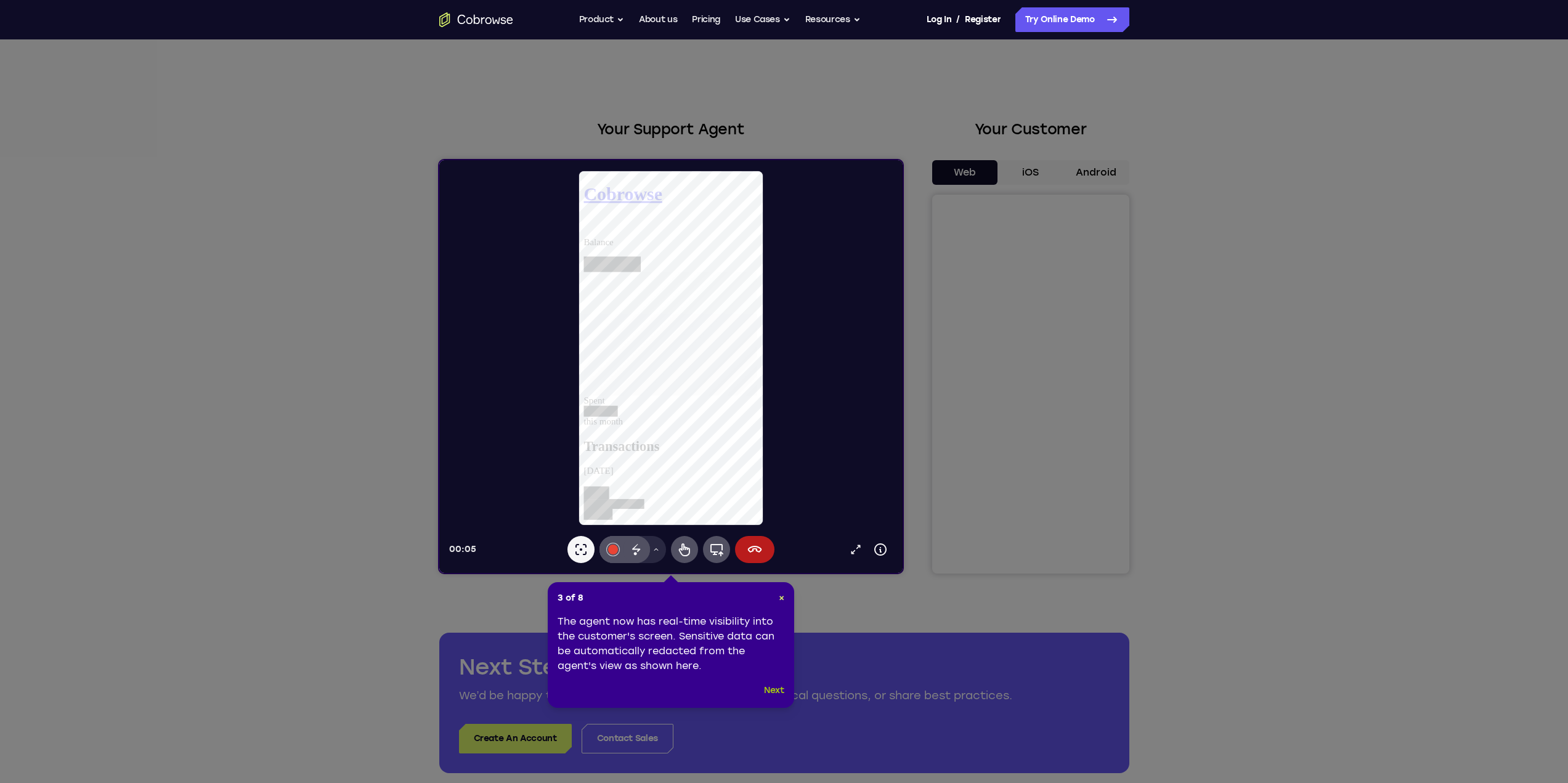
click at [769, 691] on button "Next" at bounding box center [774, 691] width 20 height 15
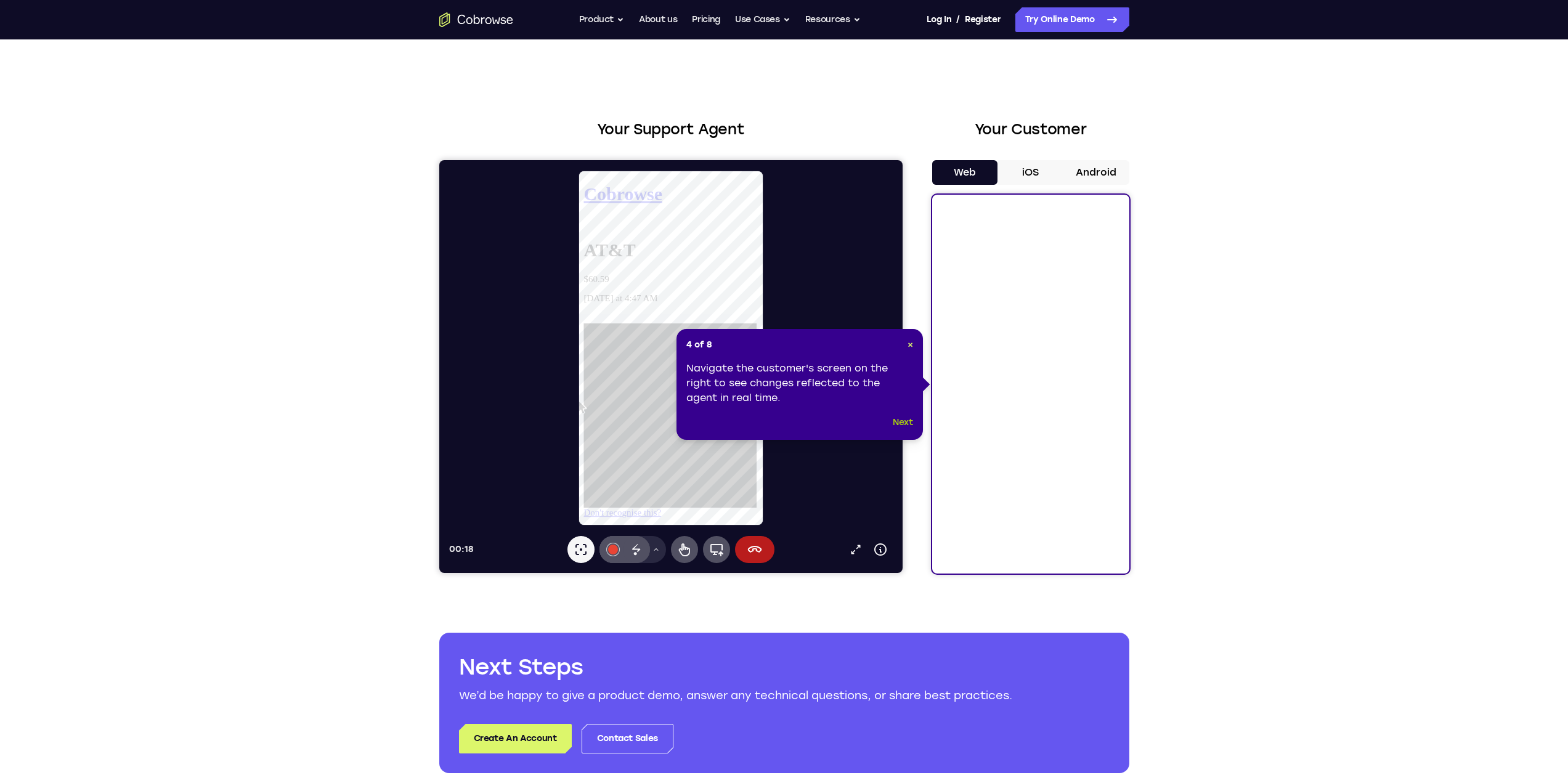
click at [900, 420] on button "Next" at bounding box center [902, 422] width 20 height 15
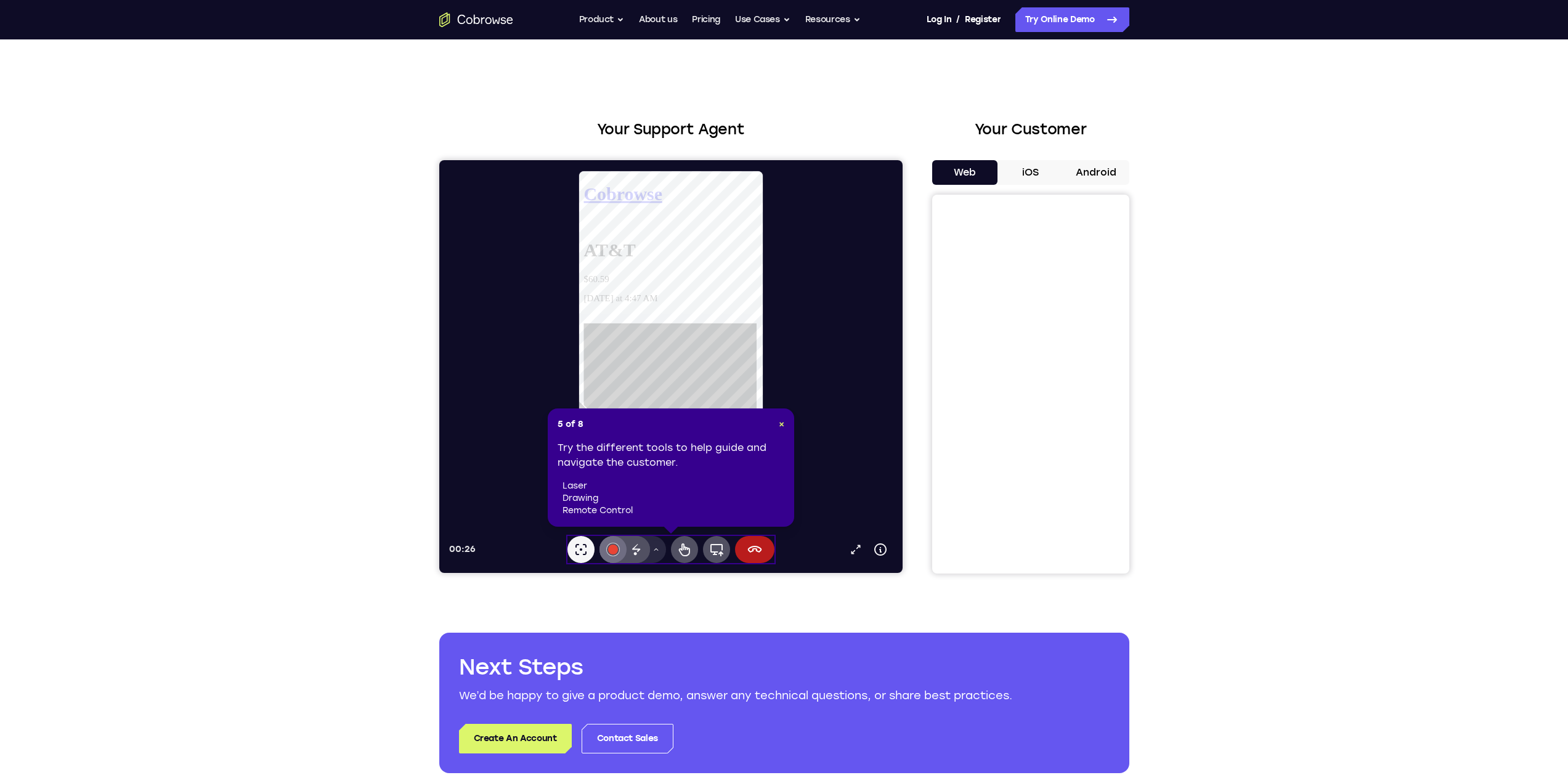
click at [606, 551] on button "#e94435" at bounding box center [612, 549] width 27 height 27
click at [780, 422] on span "×" at bounding box center [781, 424] width 5 height 10
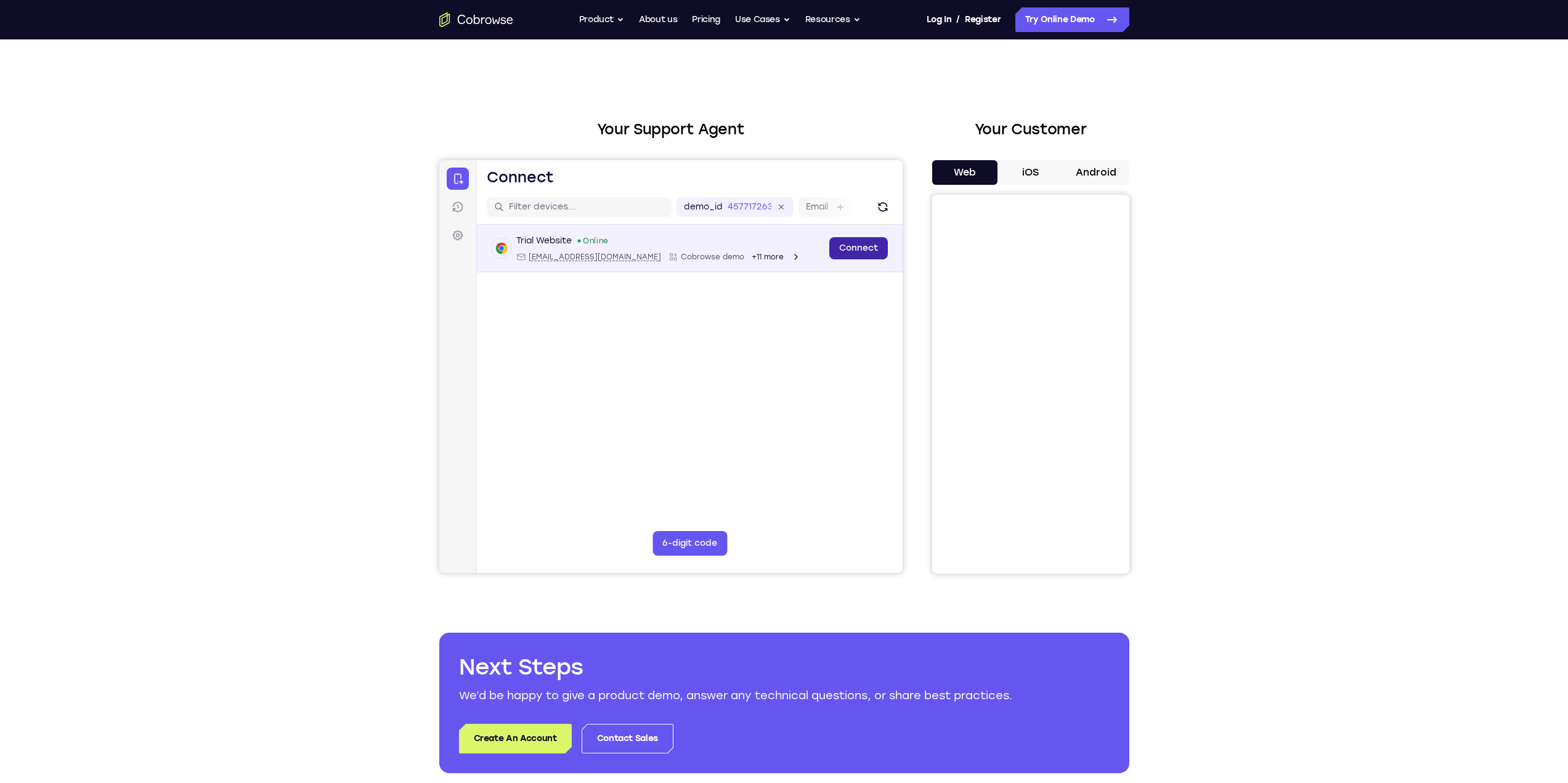
click at [854, 242] on link "Connect" at bounding box center [858, 248] width 58 height 22
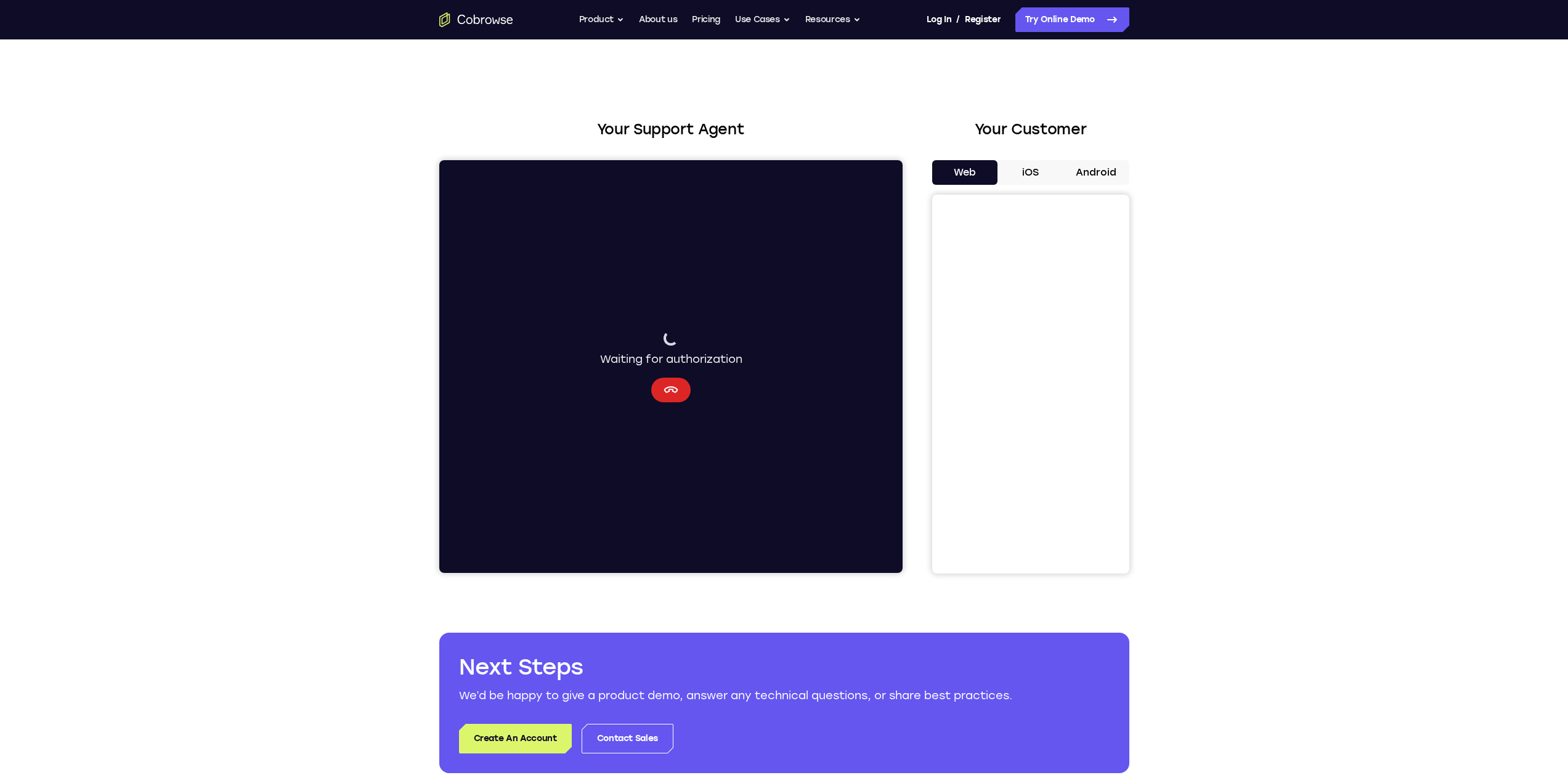
click at [663, 392] on icon "Cancel" at bounding box center [670, 390] width 15 height 15
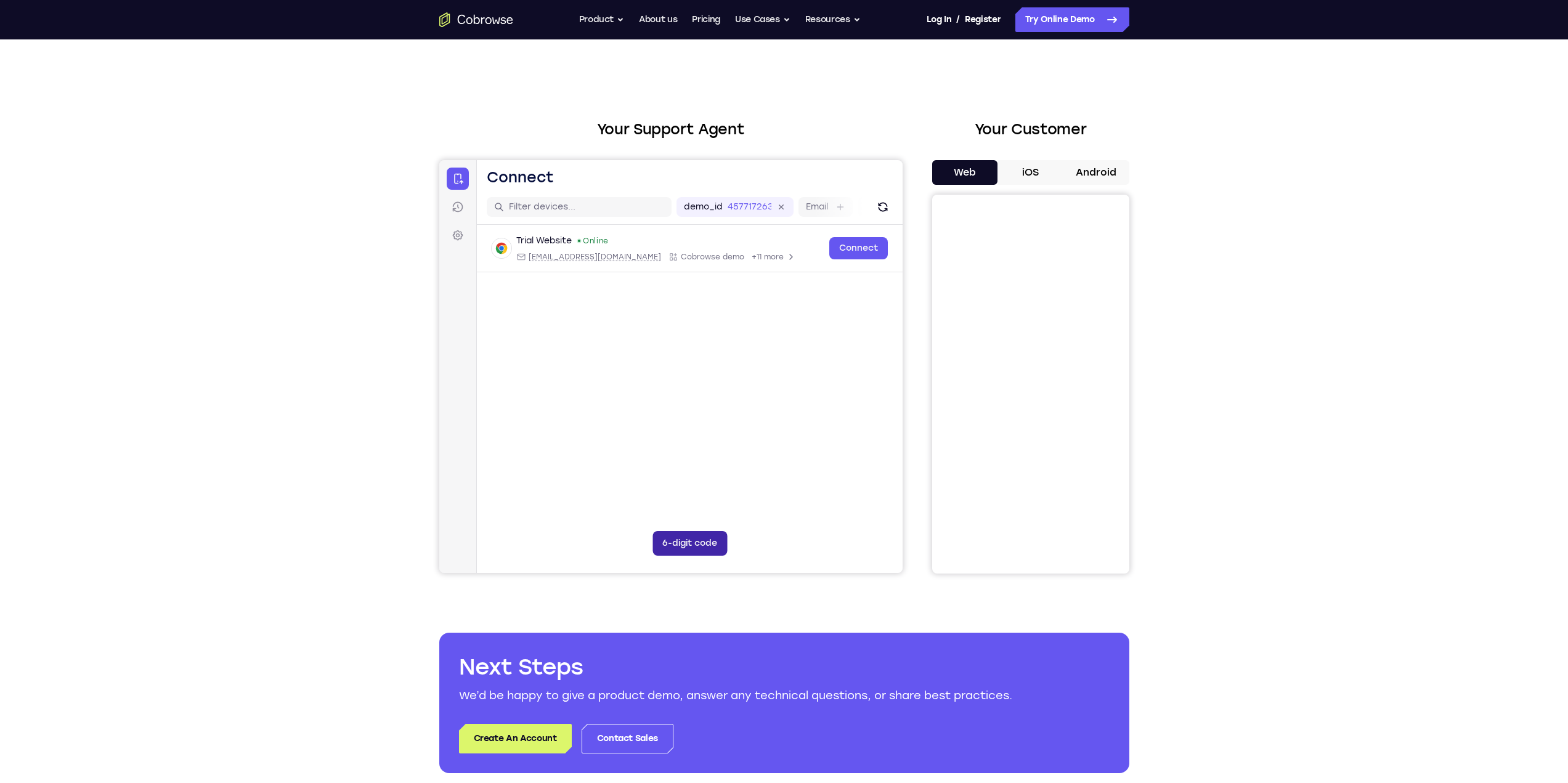
click at [670, 541] on button "6-digit code" at bounding box center [689, 543] width 75 height 25
type input "1"
type input "4"
type input "9"
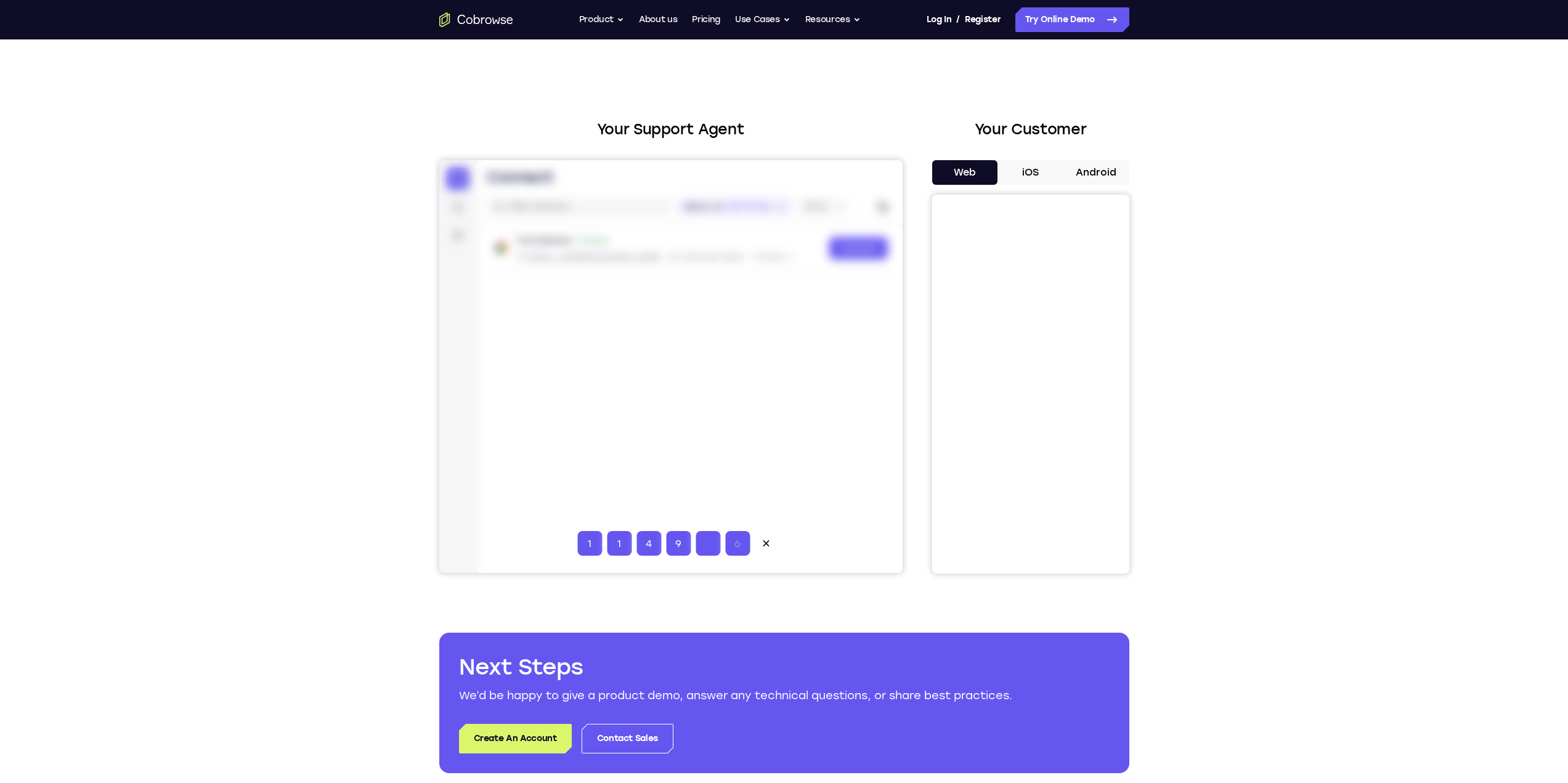
type input "3"
type input "5"
click at [774, 327] on div "Trial Website Online web@example.com Cobrowse demo +11 more web@example.com Cob…" at bounding box center [689, 278] width 426 height 107
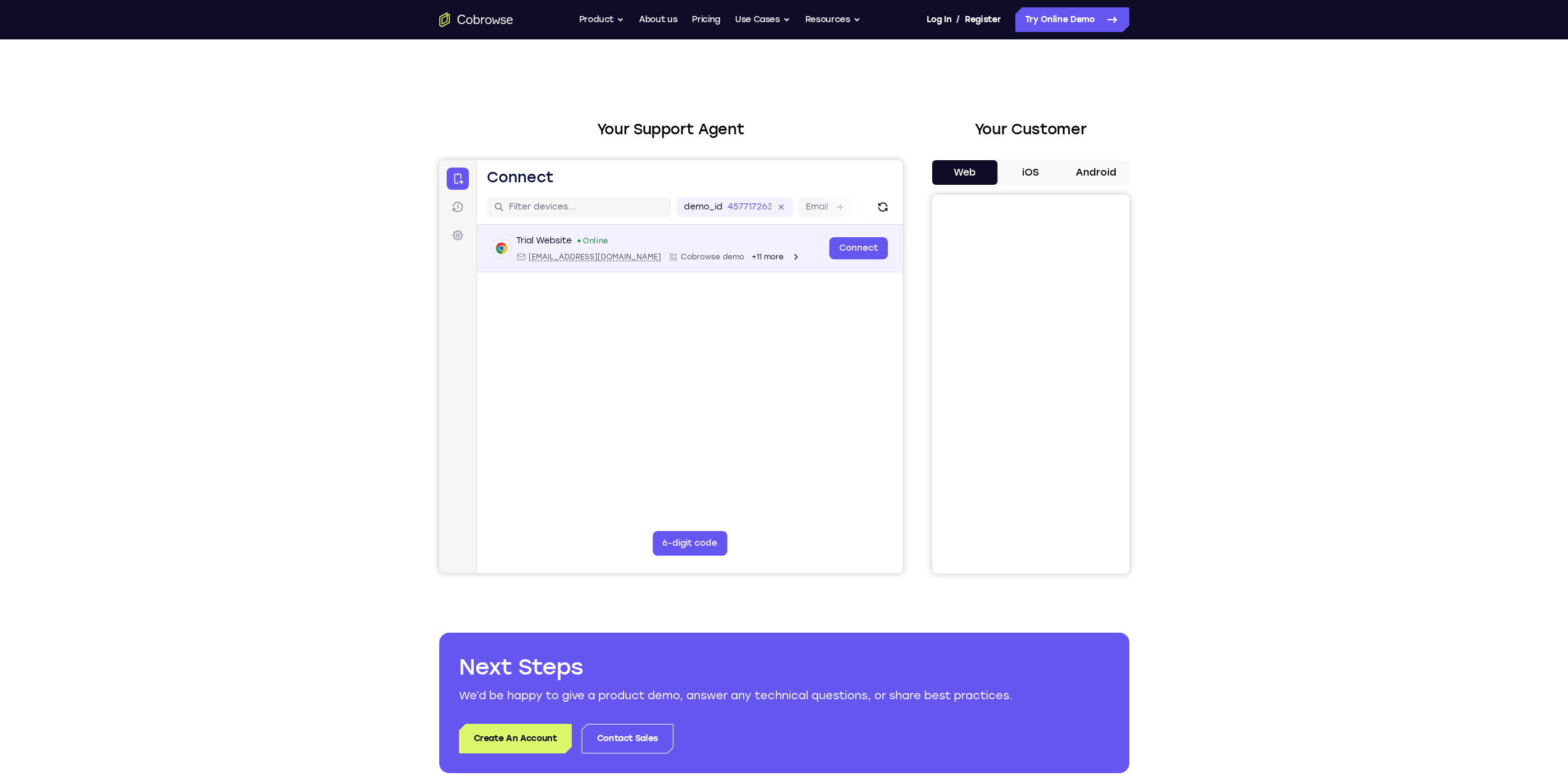
click at [751, 255] on span "+11 more" at bounding box center [767, 257] width 32 height 10
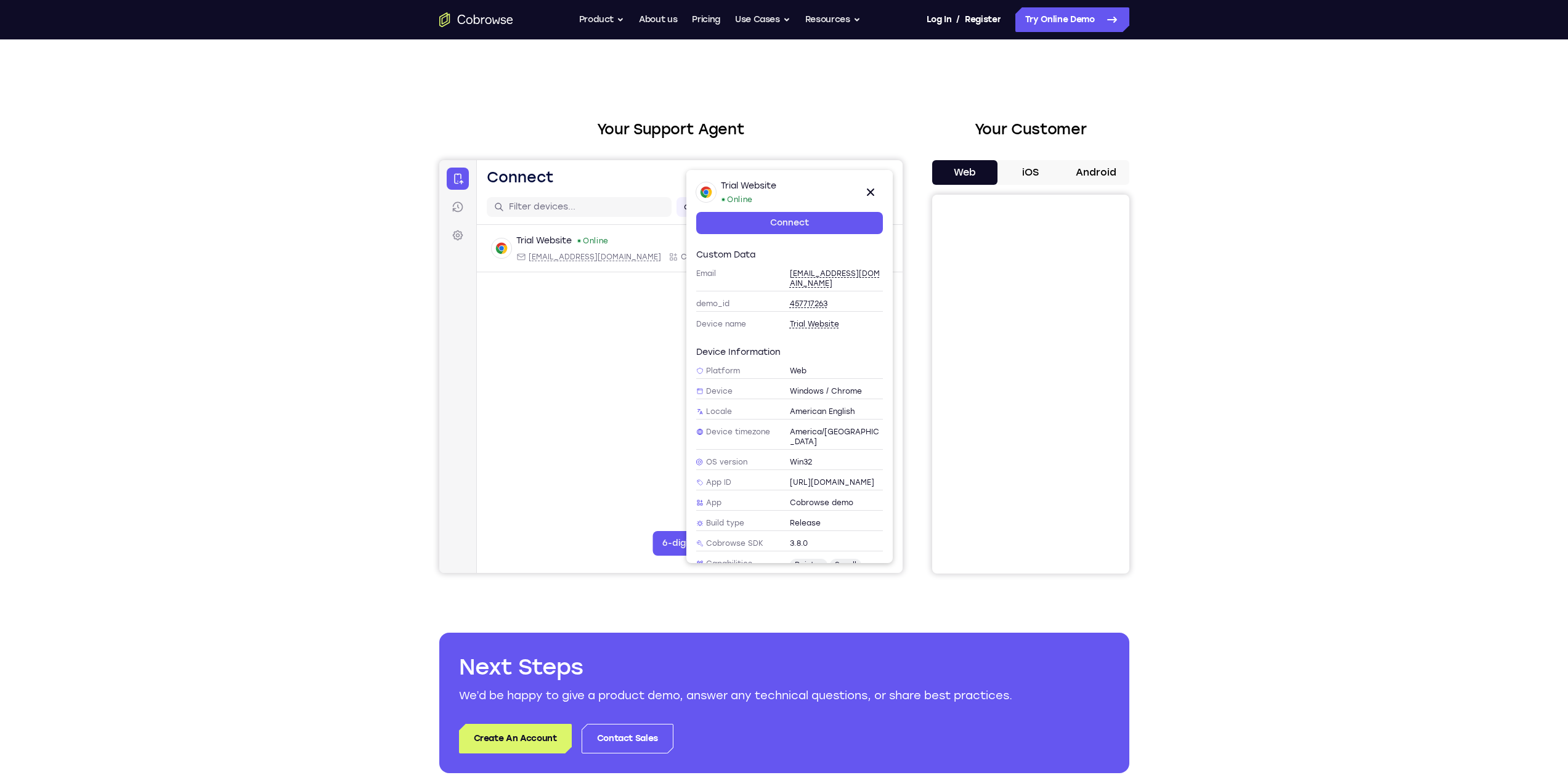
click at [793, 299] on span "457717263" at bounding box center [807, 303] width 37 height 10
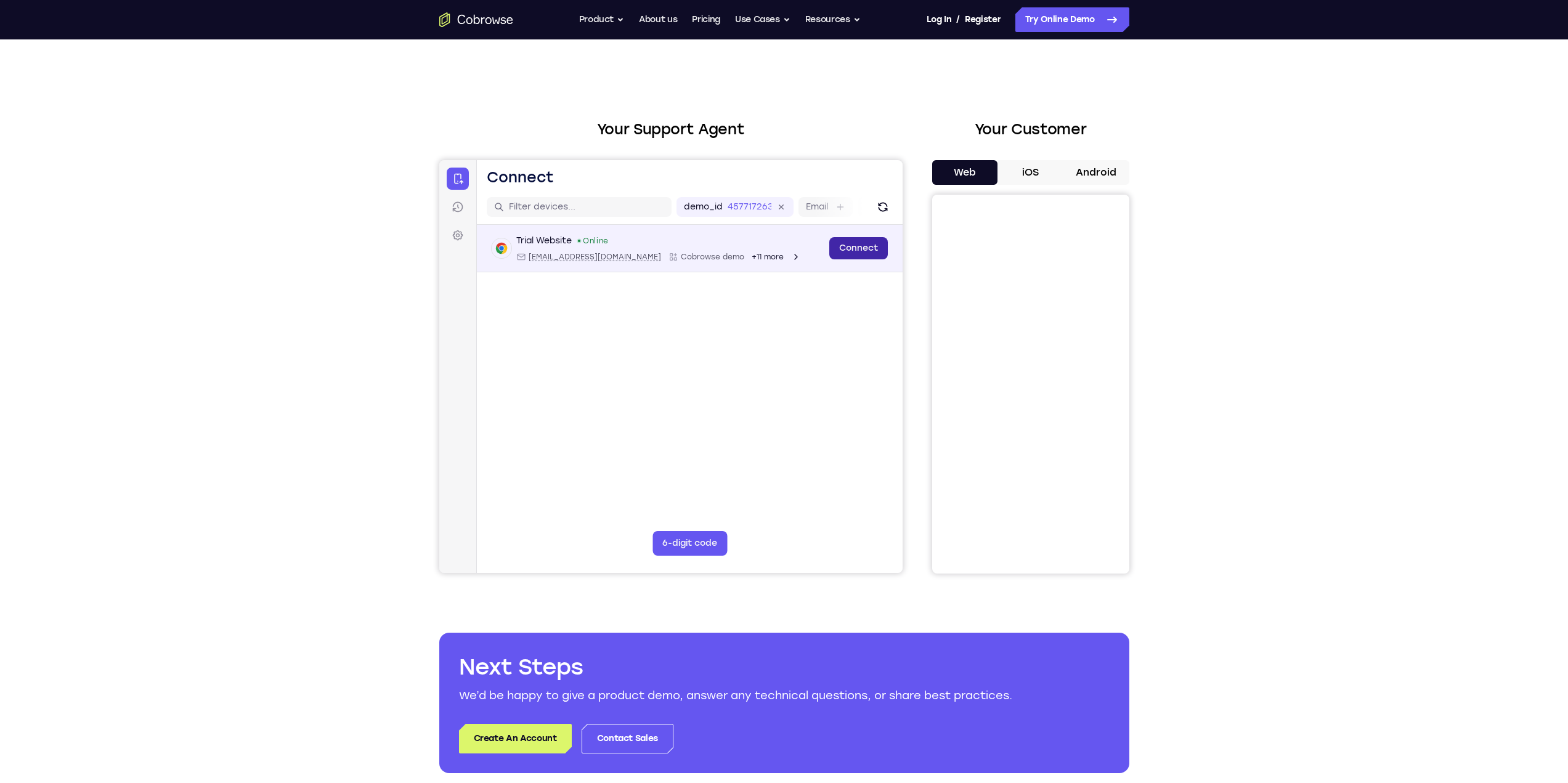
click at [850, 241] on link "Connect" at bounding box center [858, 248] width 58 height 22
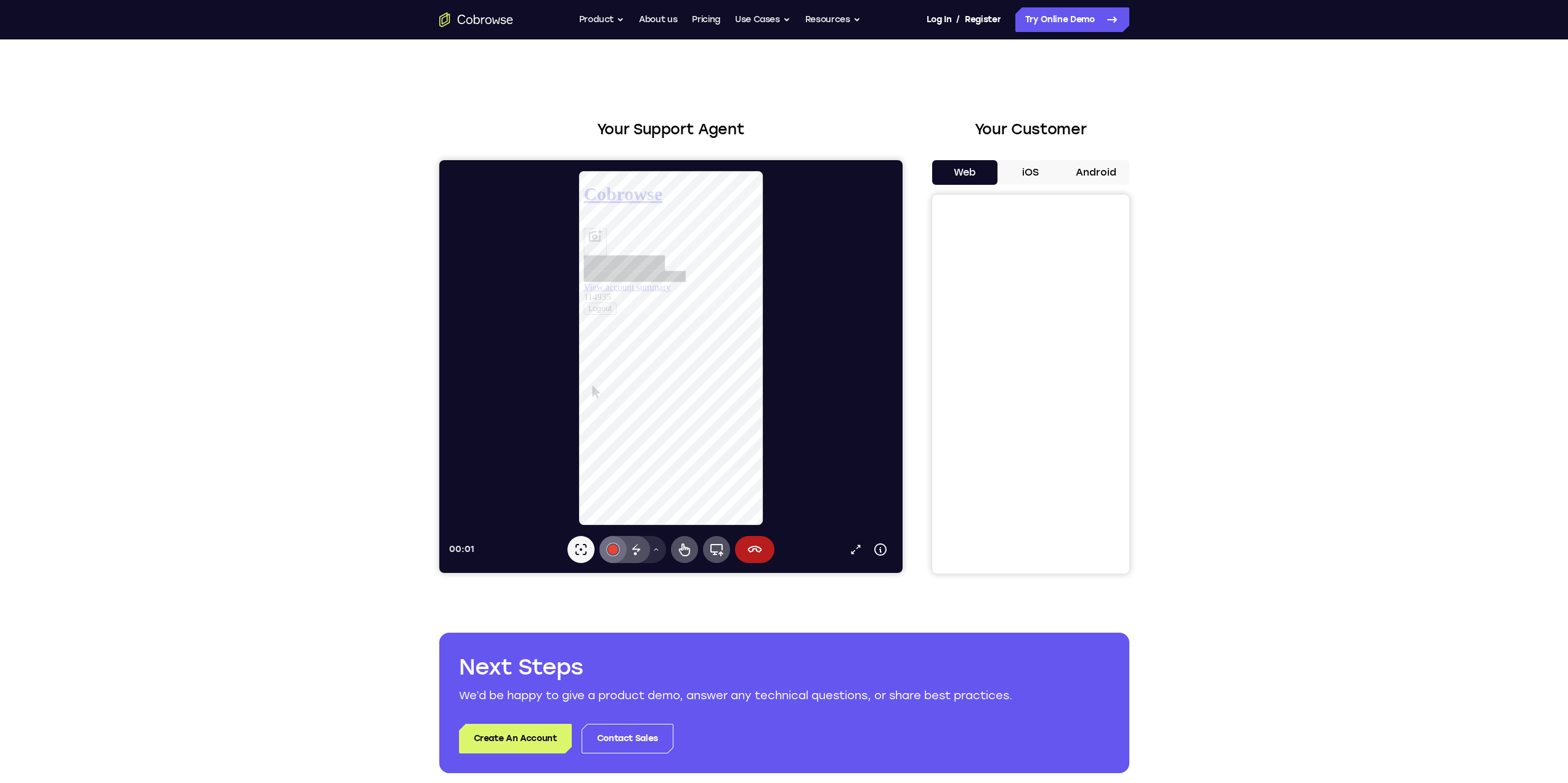
click at [612, 551] on div at bounding box center [612, 549] width 10 height 10
click at [610, 477] on button "Select color #10b5cb" at bounding box center [612, 478] width 12 height 12
click at [638, 549] on icon at bounding box center [635, 548] width 8 height 8
click at [629, 554] on icon at bounding box center [636, 549] width 15 height 15
click at [654, 549] on icon at bounding box center [655, 549] width 7 height 7
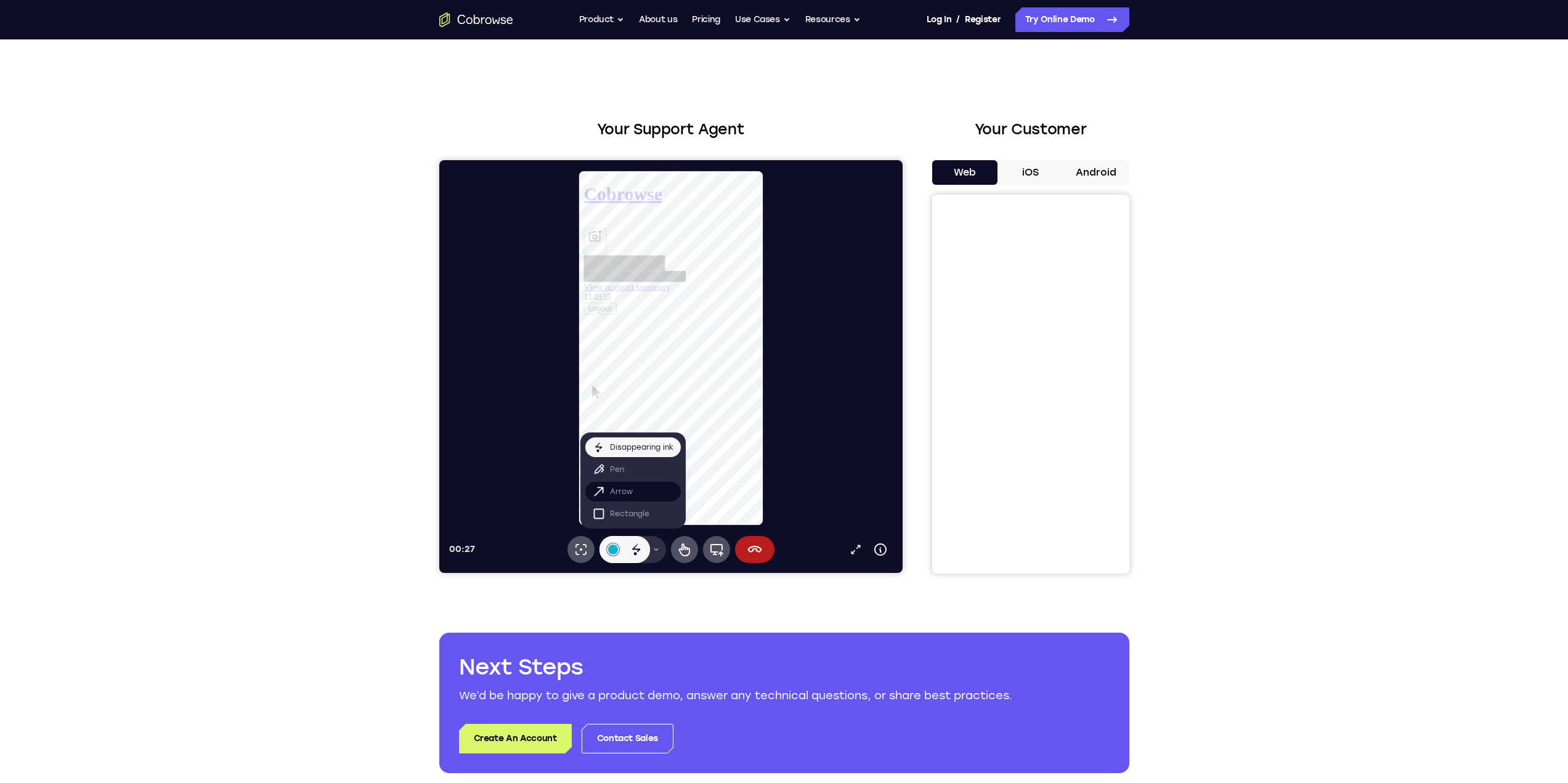
click at [627, 486] on p "Arrow" at bounding box center [621, 491] width 23 height 12
click at [636, 553] on icon at bounding box center [636, 549] width 15 height 15
click at [649, 547] on button "Drawing tools menu" at bounding box center [655, 549] width 20 height 27
click at [615, 517] on p "Rectangle" at bounding box center [629, 513] width 39 height 12
click at [632, 547] on icon at bounding box center [636, 549] width 11 height 12
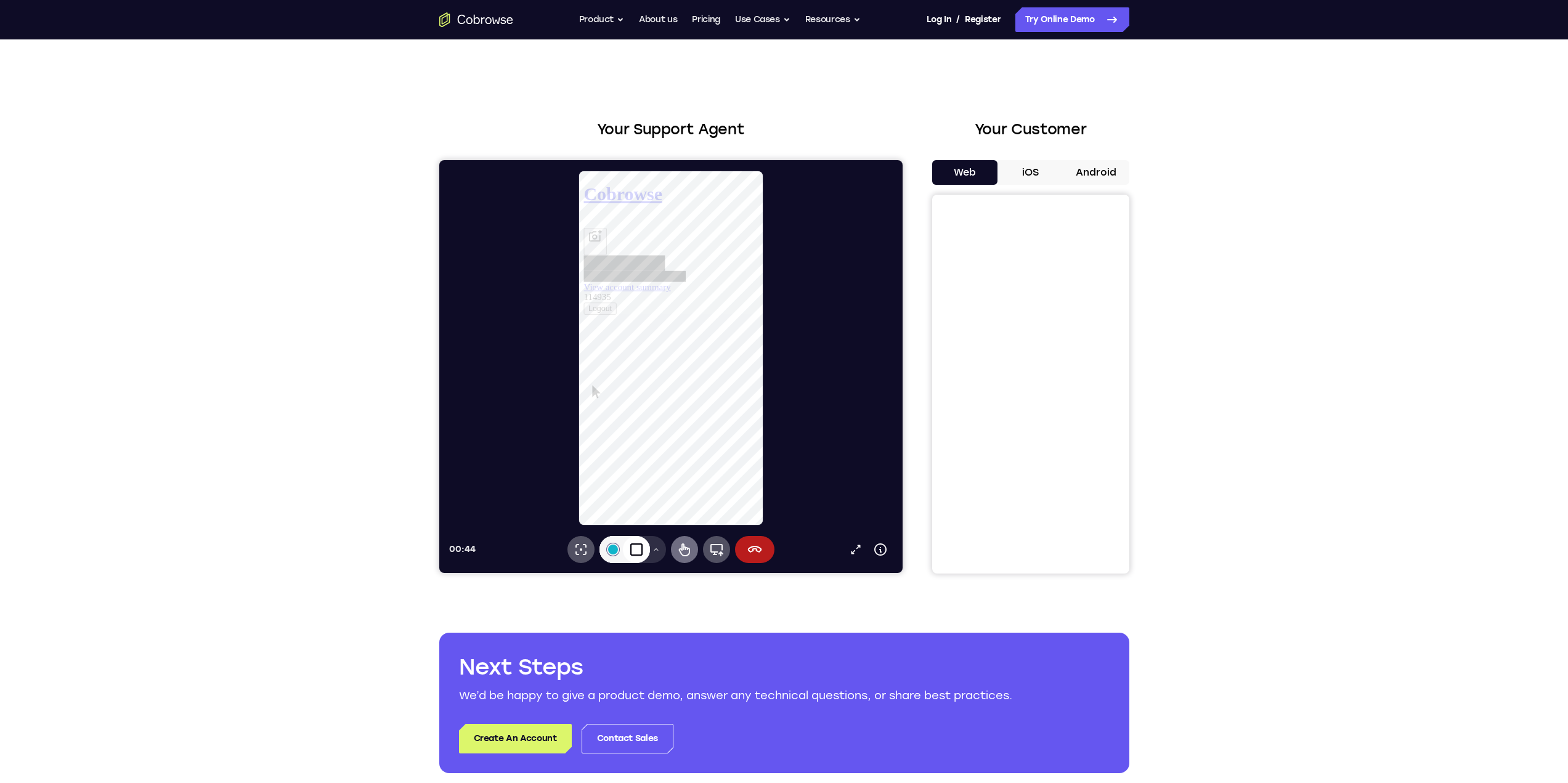
click at [685, 548] on icon at bounding box center [684, 550] width 11 height 13
click at [661, 299] on link "View account summary" at bounding box center [630, 294] width 93 height 10
select select "1"
click at [585, 218] on button at bounding box center [591, 213] width 20 height 20
click at [611, 211] on icon at bounding box center [611, 212] width 10 height 10
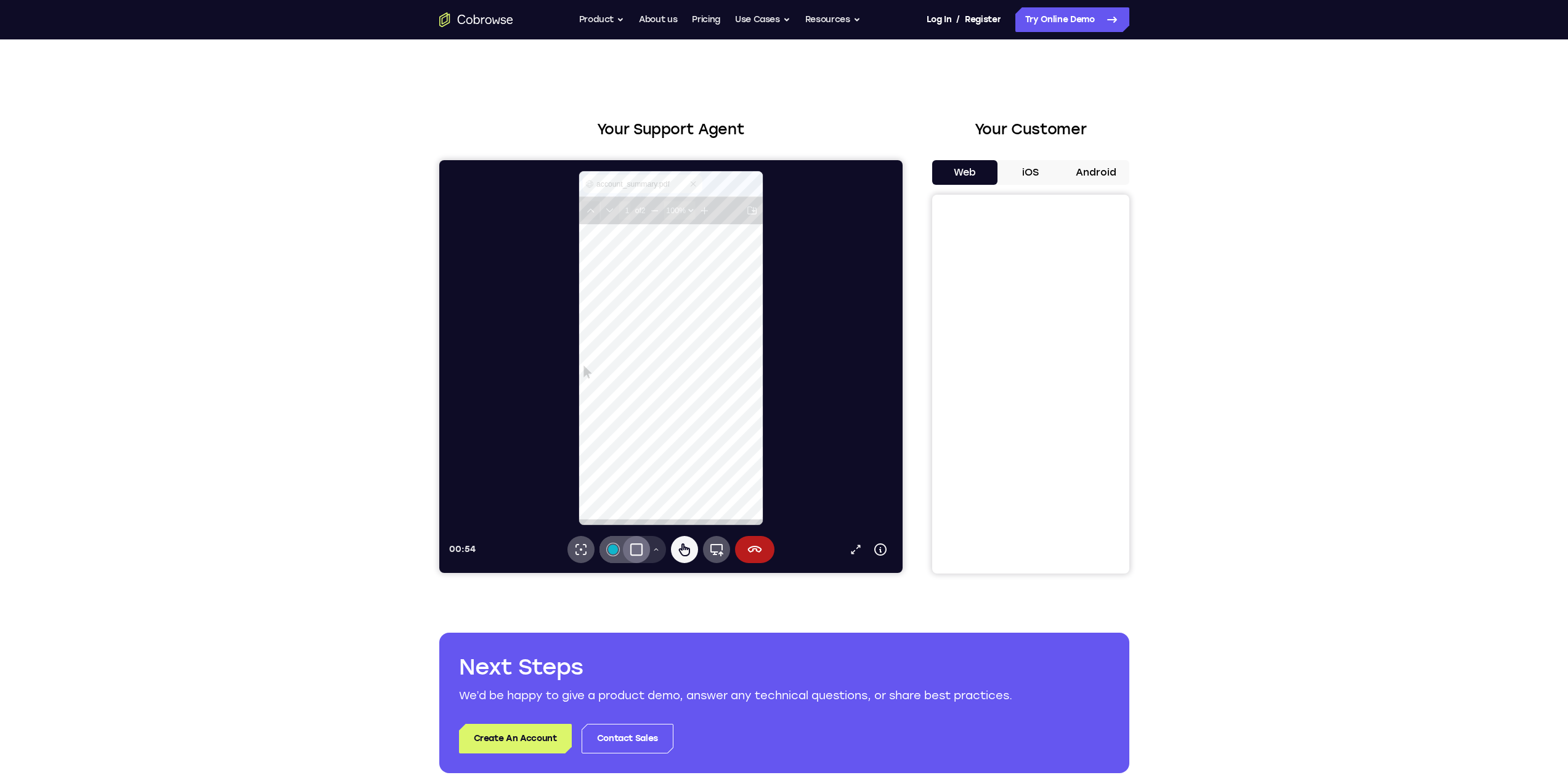
click at [593, 215] on icon at bounding box center [591, 212] width 10 height 10
type input "2"
click at [702, 185] on icon at bounding box center [700, 184] width 10 height 10
drag, startPoint x: 604, startPoint y: 192, endPoint x: 663, endPoint y: 206, distance: 60.6
click at [604, 192] on h1 "Cobrowse" at bounding box center [677, 194] width 187 height 23
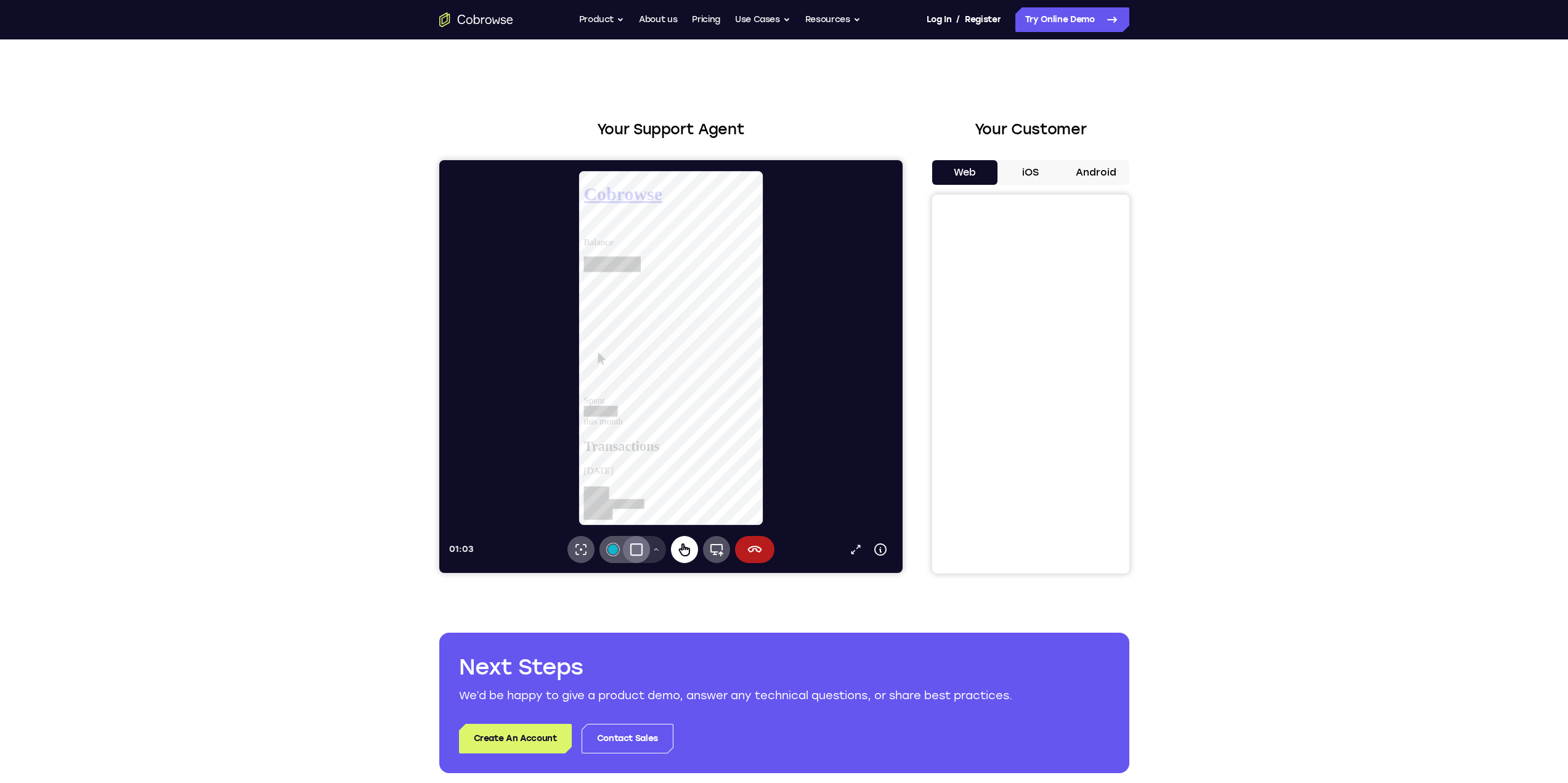
drag, startPoint x: 680, startPoint y: 545, endPoint x: 695, endPoint y: 548, distance: 15.3
click at [680, 545] on icon at bounding box center [684, 549] width 15 height 15
click at [684, 549] on icon at bounding box center [684, 550] width 11 height 13
click at [708, 548] on icon at bounding box center [716, 549] width 15 height 15
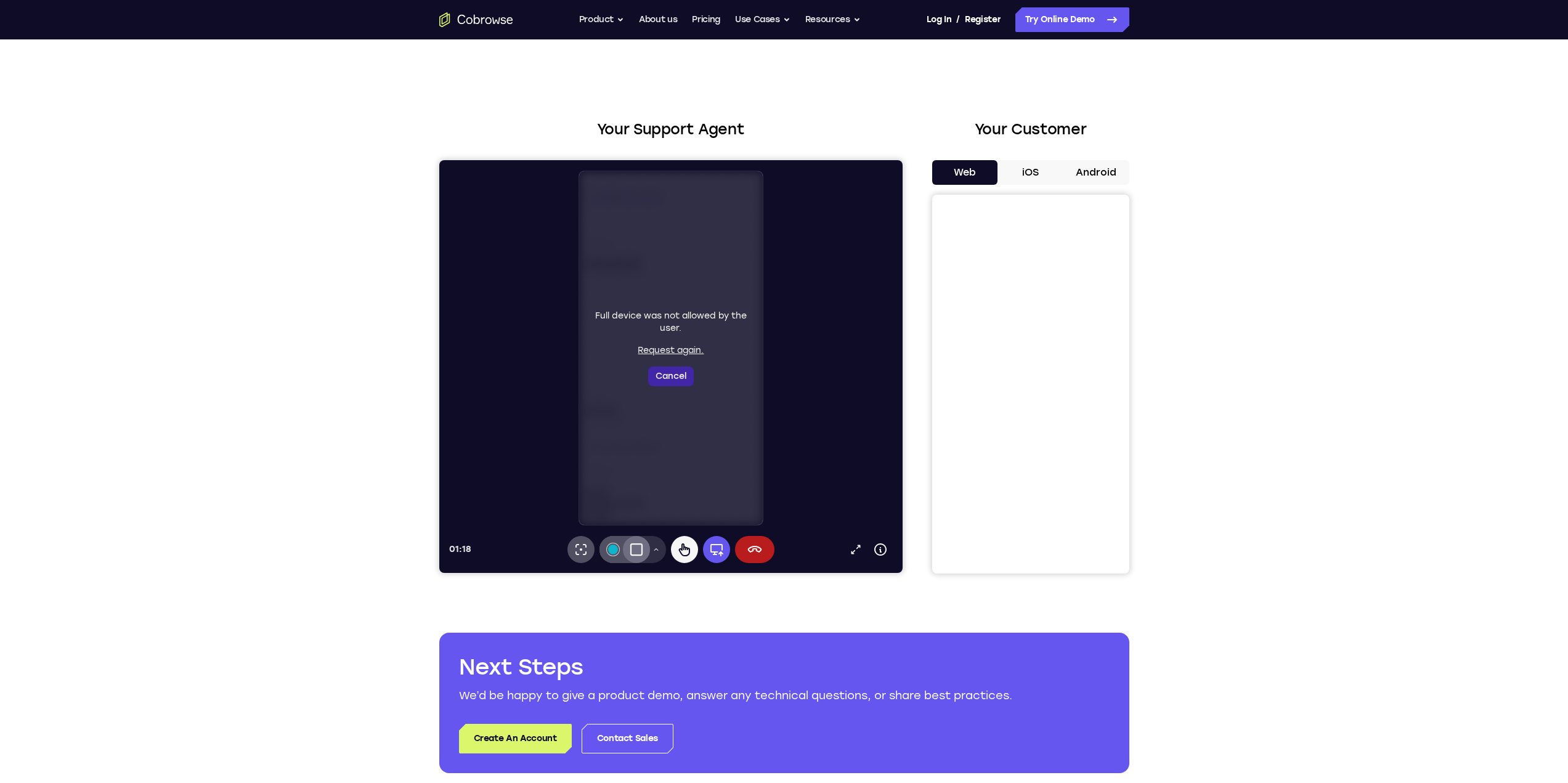
click at [665, 368] on button "Cancel" at bounding box center [670, 376] width 46 height 20
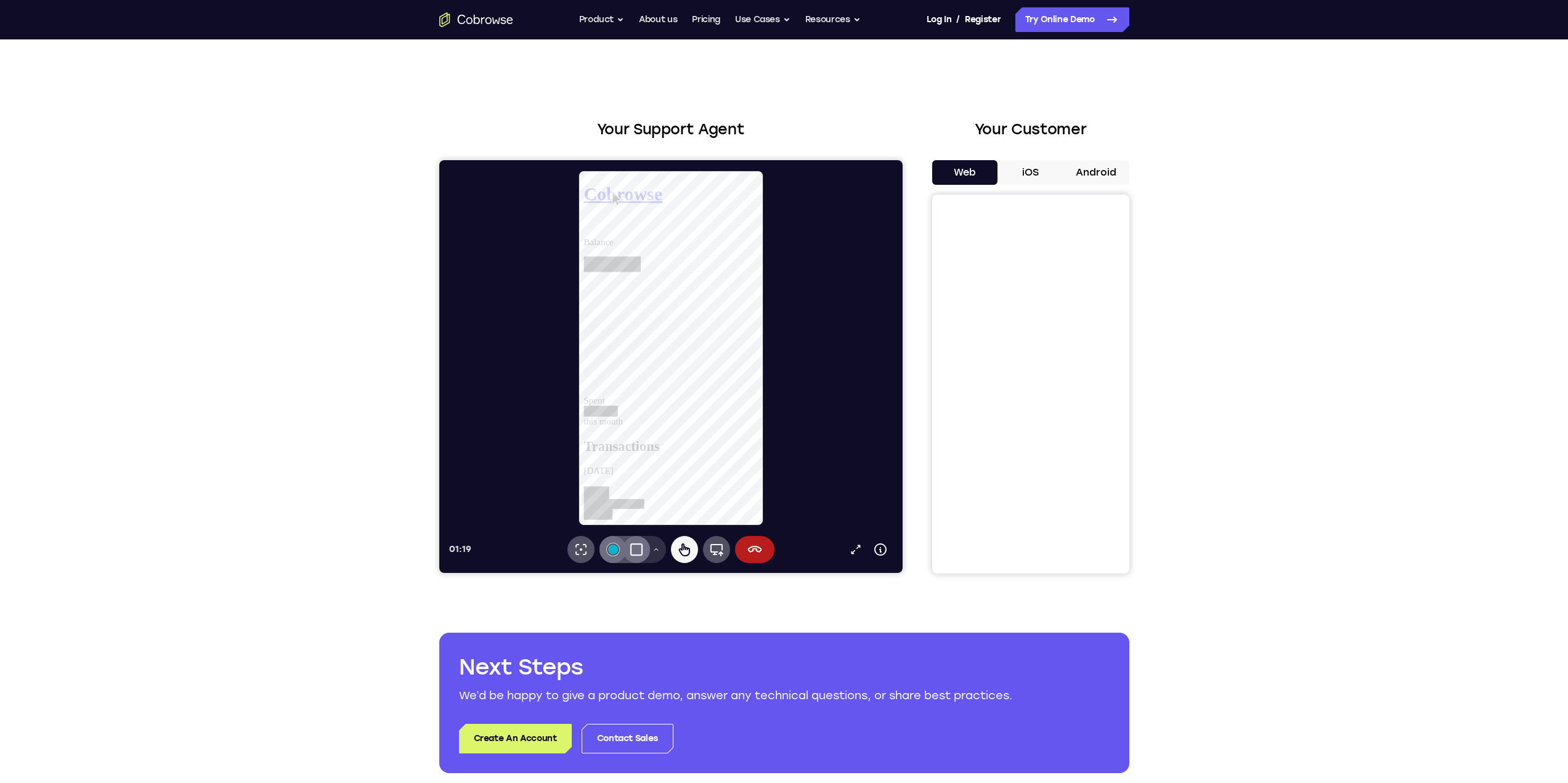
click at [617, 548] on button "#10b5cb" at bounding box center [612, 549] width 27 height 27
click at [615, 497] on button "Select color #f9ab02" at bounding box center [612, 495] width 12 height 12
drag, startPoint x: 605, startPoint y: 416, endPoint x: 633, endPoint y: 556, distance: 142.8
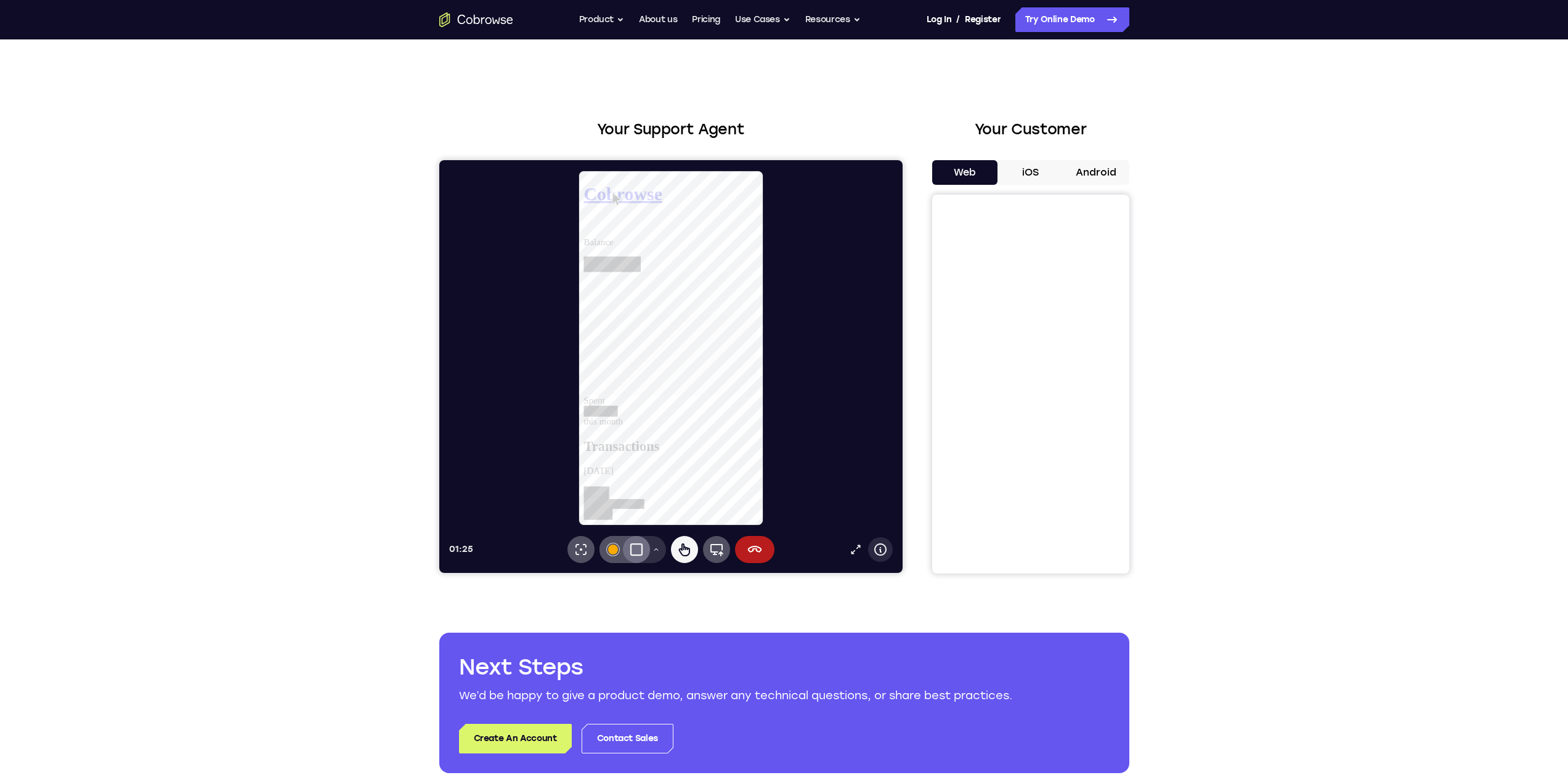
click at [877, 550] on icon at bounding box center [879, 549] width 15 height 15
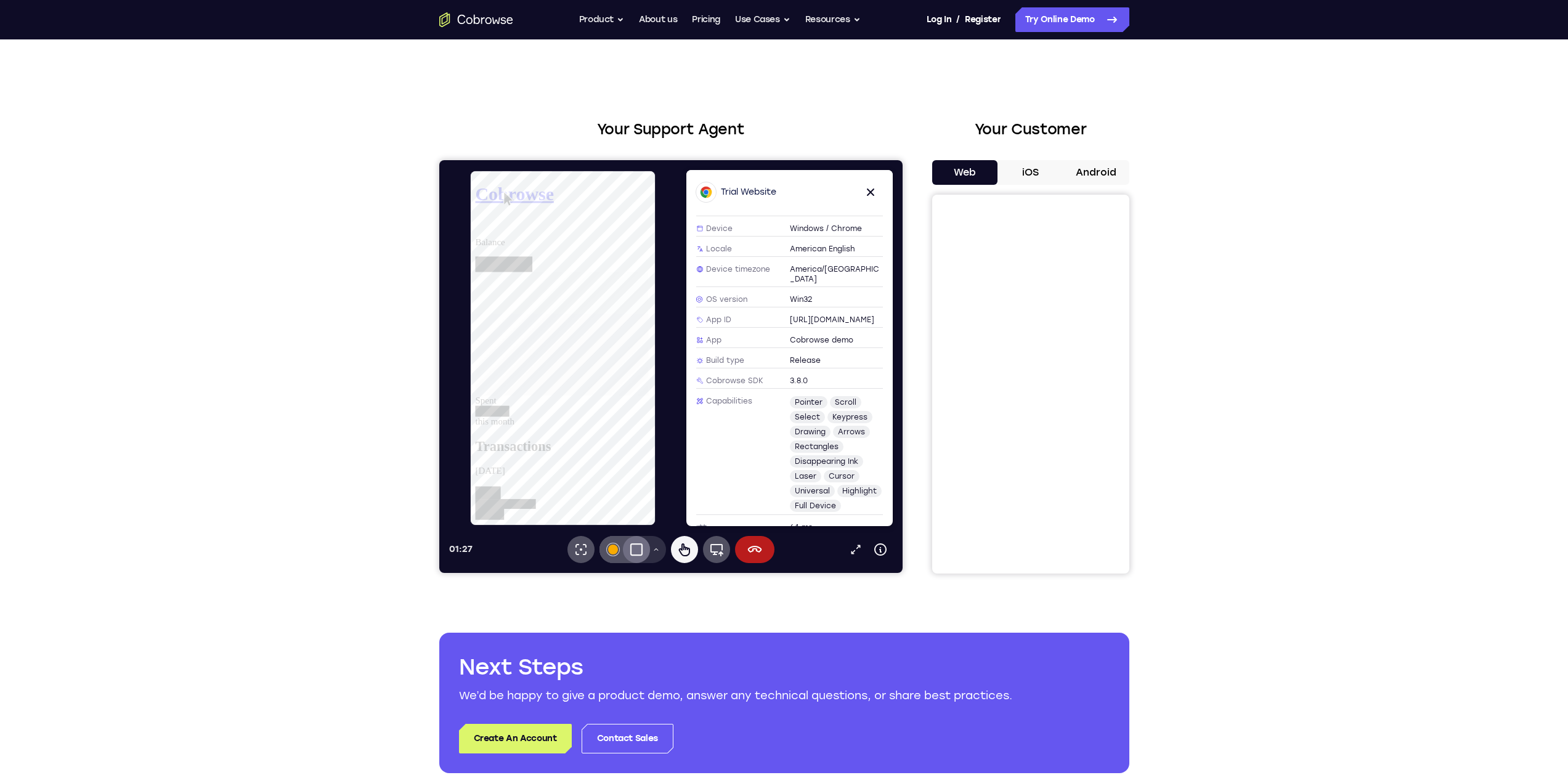
scroll to position [0, 0]
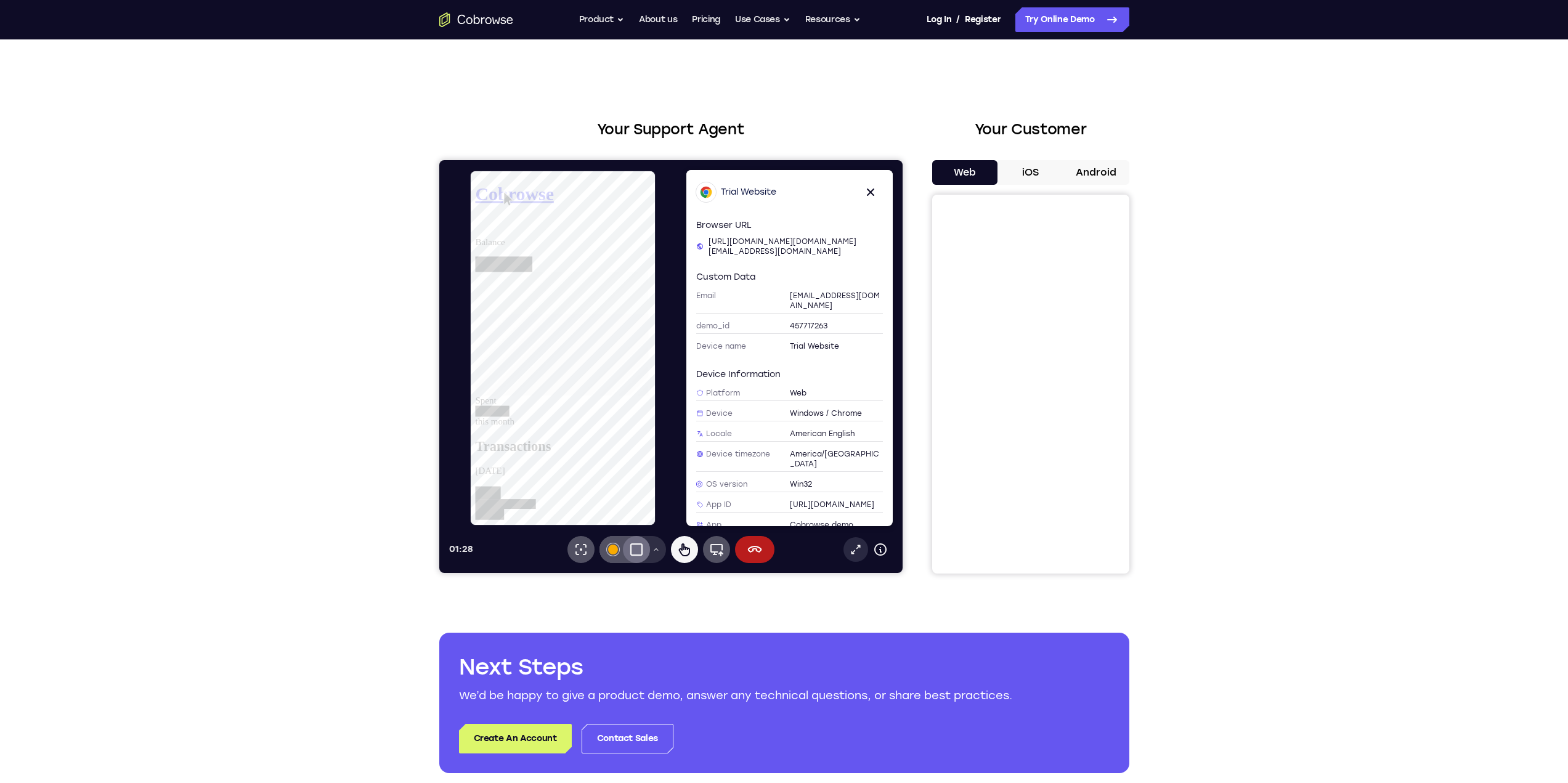
click at [858, 553] on icon at bounding box center [855, 549] width 12 height 12
click at [677, 549] on icon at bounding box center [684, 549] width 15 height 15
click at [575, 548] on icon at bounding box center [580, 549] width 15 height 15
drag, startPoint x: 613, startPoint y: 549, endPoint x: 612, endPoint y: 536, distance: 13.0
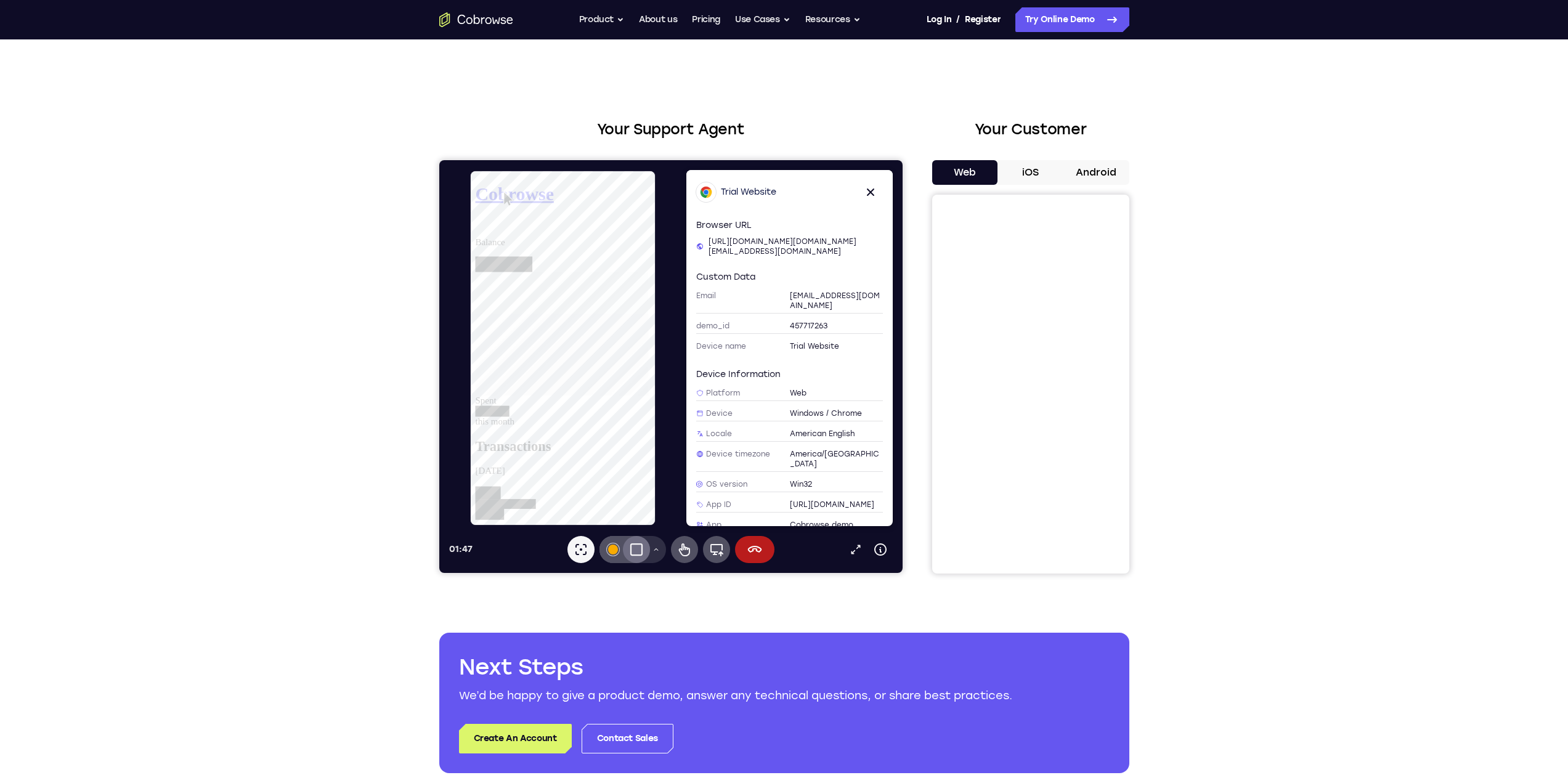
click at [613, 548] on div at bounding box center [612, 549] width 10 height 10
click at [614, 556] on button "#f9ab02" at bounding box center [612, 549] width 27 height 27
click at [613, 453] on div "Select color #3c4044 Select color #34a853 Select color #e94435 Select color #10…" at bounding box center [612, 469] width 32 height 118
click at [620, 547] on button "#f9ab02" at bounding box center [612, 549] width 27 height 27
click at [611, 444] on button "Select color #34a853" at bounding box center [612, 443] width 12 height 12
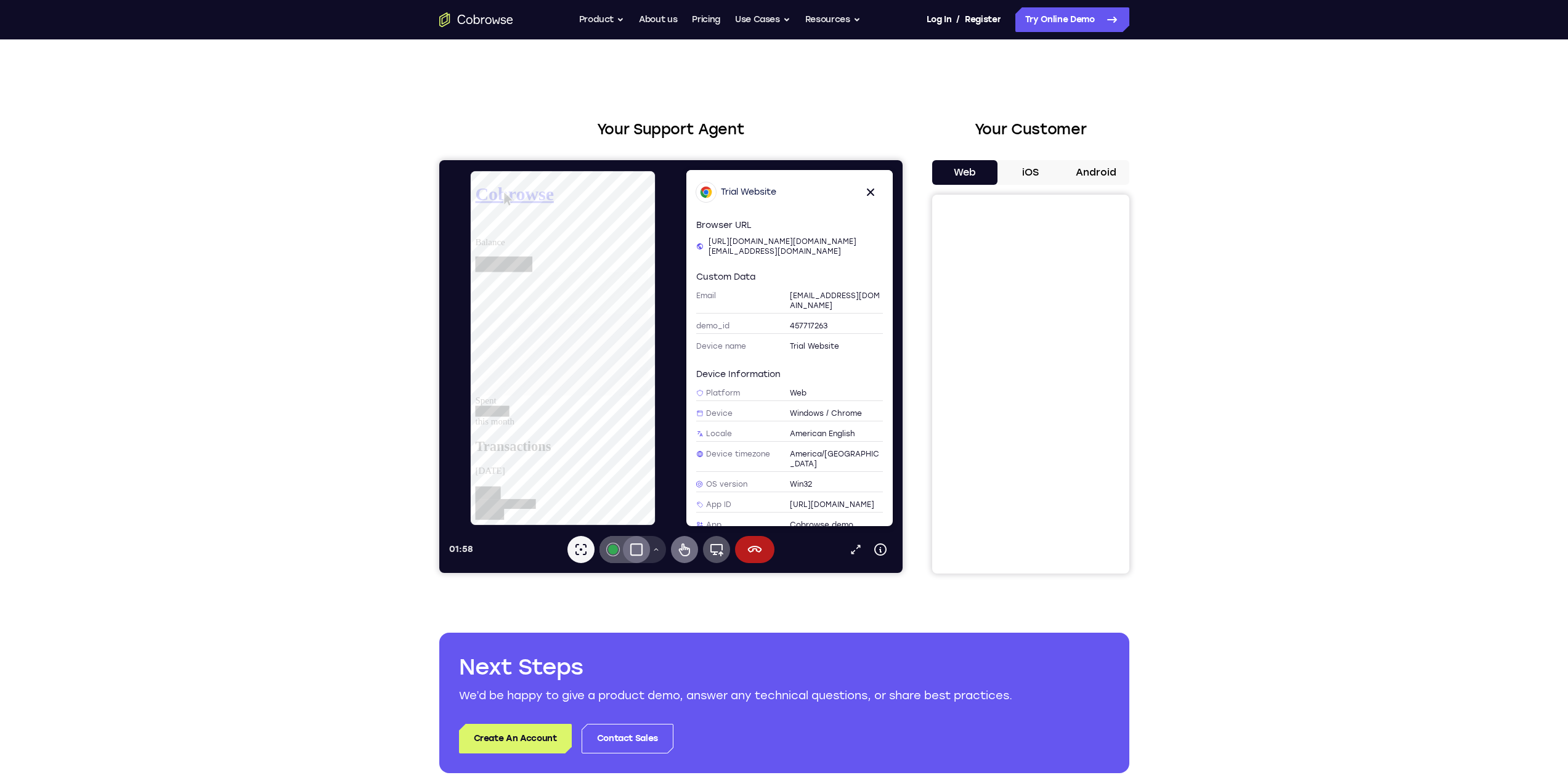
click at [689, 552] on icon at bounding box center [684, 549] width 15 height 15
click at [475, 228] on icon at bounding box center [475, 228] width 0 height 0
click at [568, 299] on link "View account summary" at bounding box center [521, 294] width 93 height 10
select select "1"
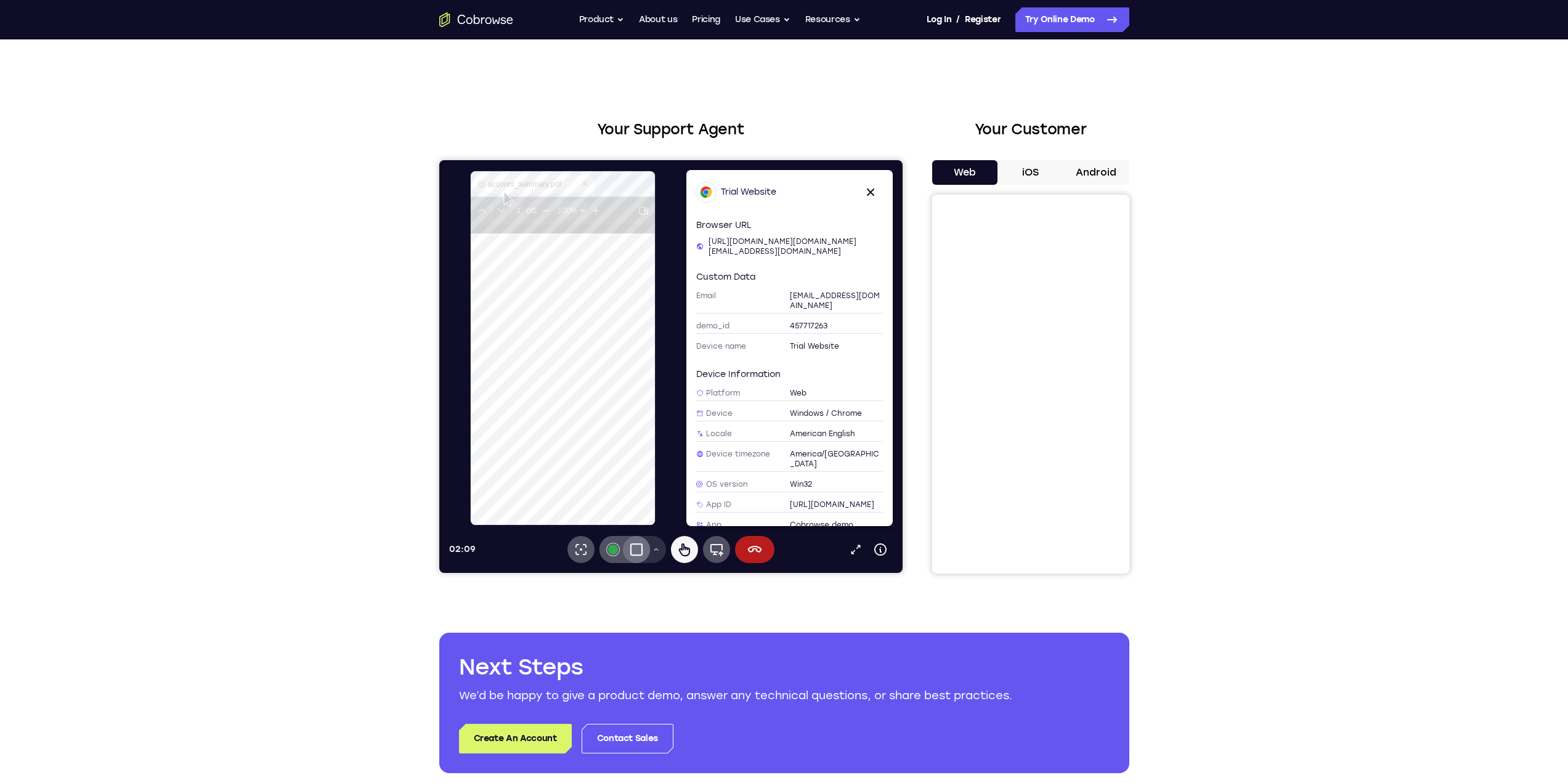
click at [597, 185] on button at bounding box center [592, 184] width 15 height 15
drag, startPoint x: 515, startPoint y: 178, endPoint x: 519, endPoint y: 187, distance: 9.8
click at [515, 183] on header "Cobrowse" at bounding box center [568, 207] width 187 height 47
click at [520, 192] on h1 "Cobrowse" at bounding box center [568, 194] width 187 height 23
click at [683, 551] on icon at bounding box center [684, 549] width 15 height 15
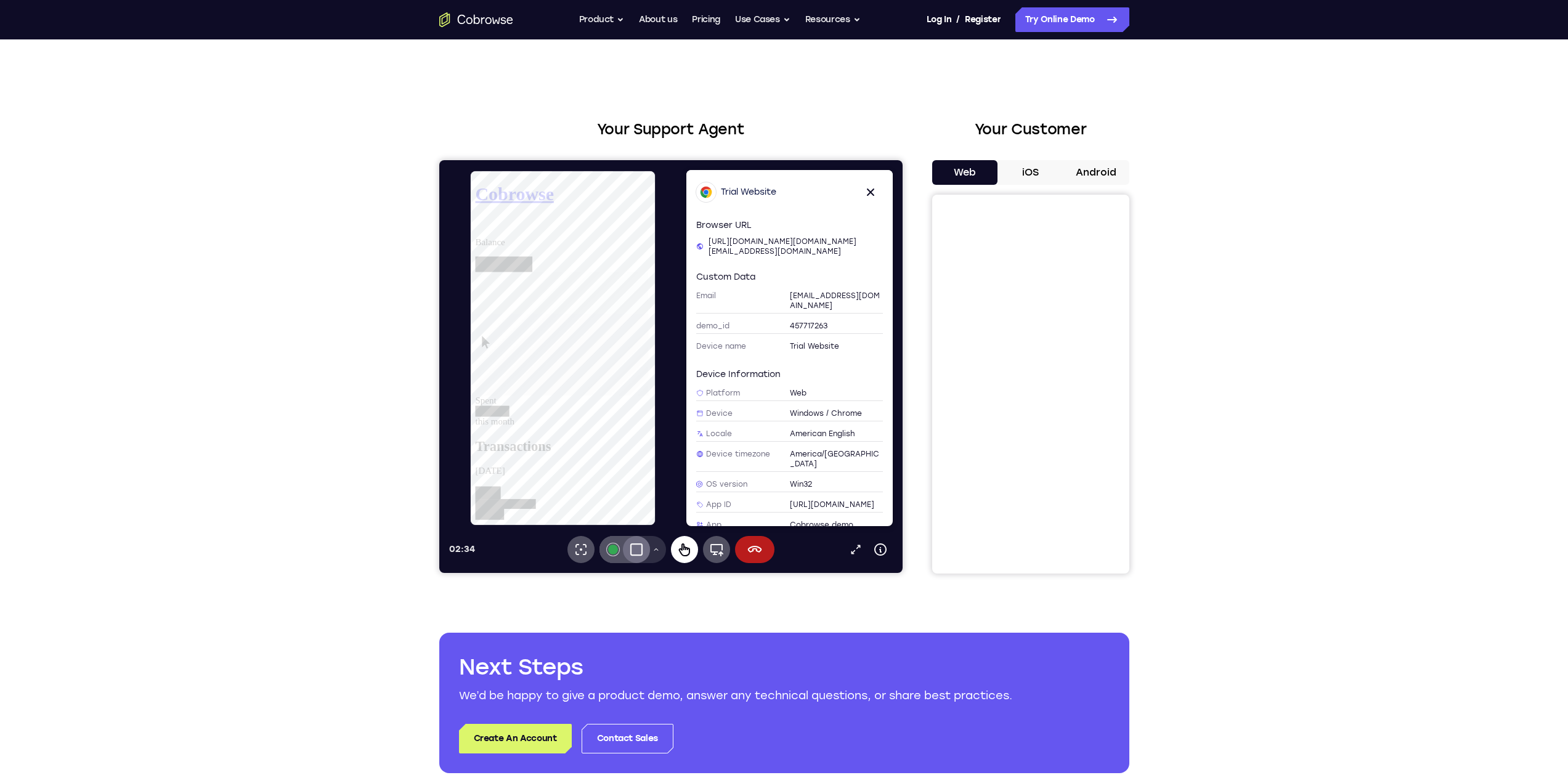
click at [683, 551] on icon at bounding box center [684, 549] width 15 height 15
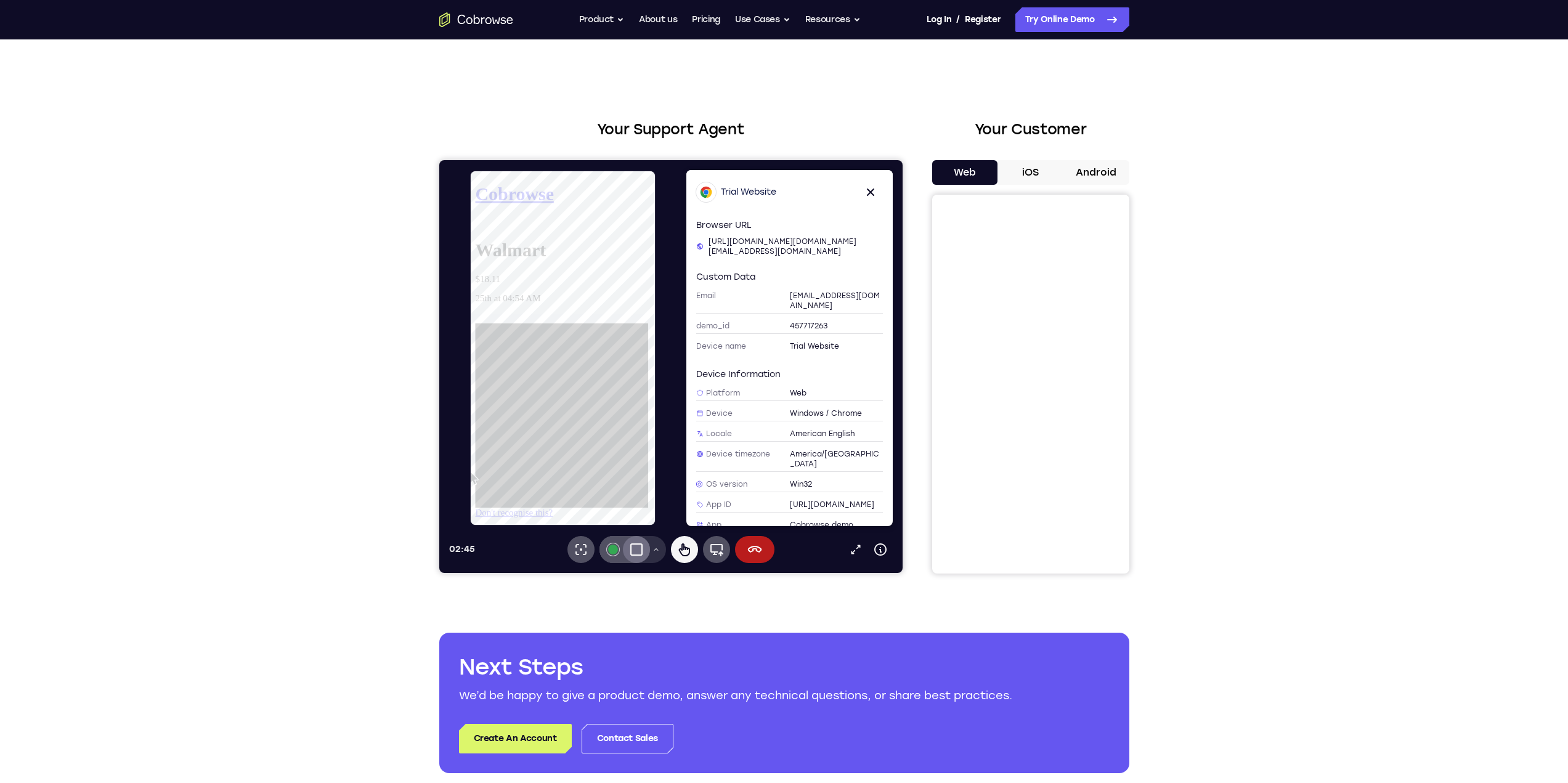
click at [556, 530] on link "Don't recognise this?" at bounding box center [516, 536] width 82 height 10
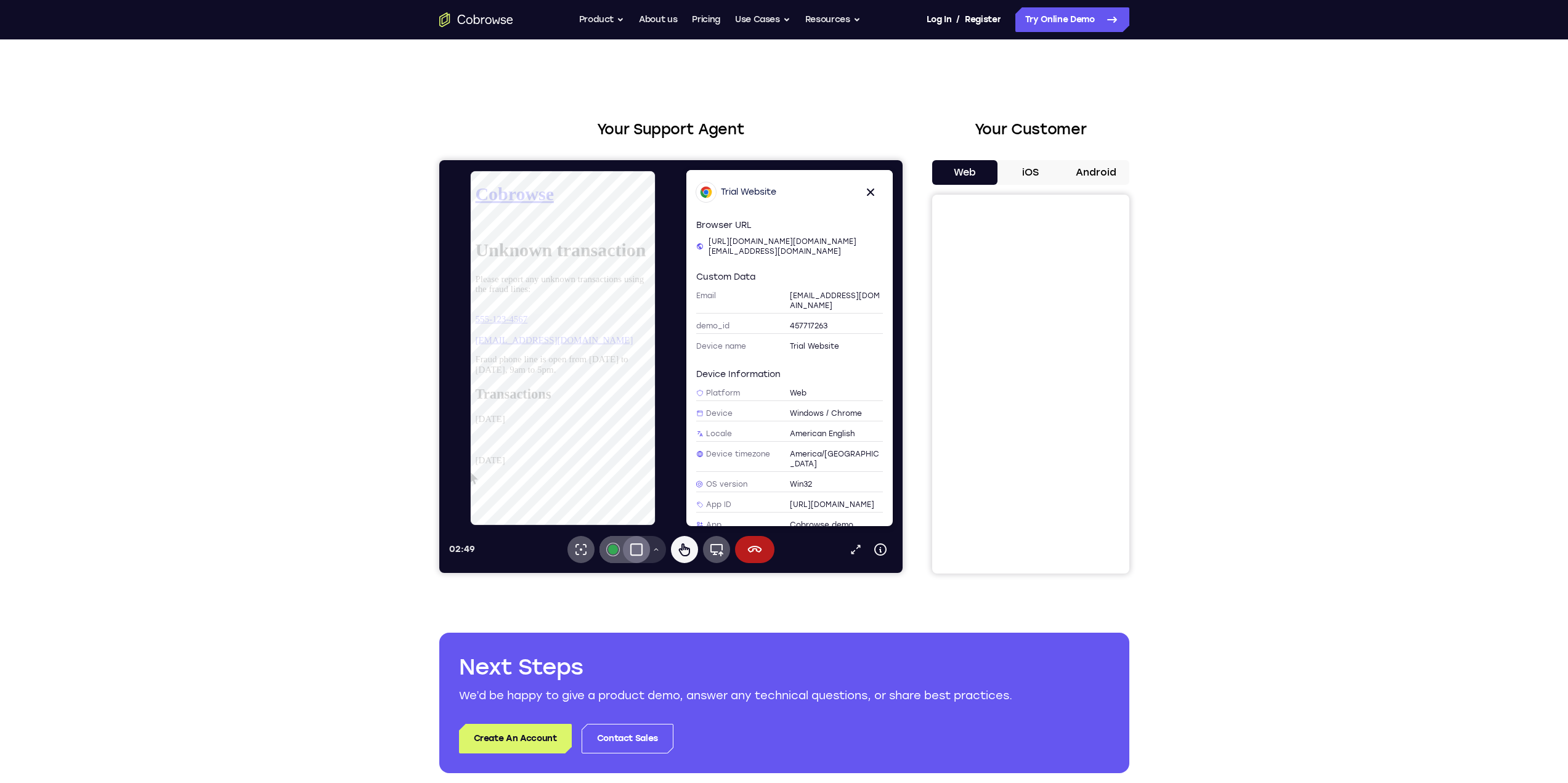
click at [659, 546] on icon at bounding box center [655, 549] width 7 height 7
click at [657, 549] on icon at bounding box center [655, 549] width 5 height 3
click at [575, 553] on icon at bounding box center [580, 549] width 11 height 11
click at [632, 547] on icon at bounding box center [636, 549] width 15 height 15
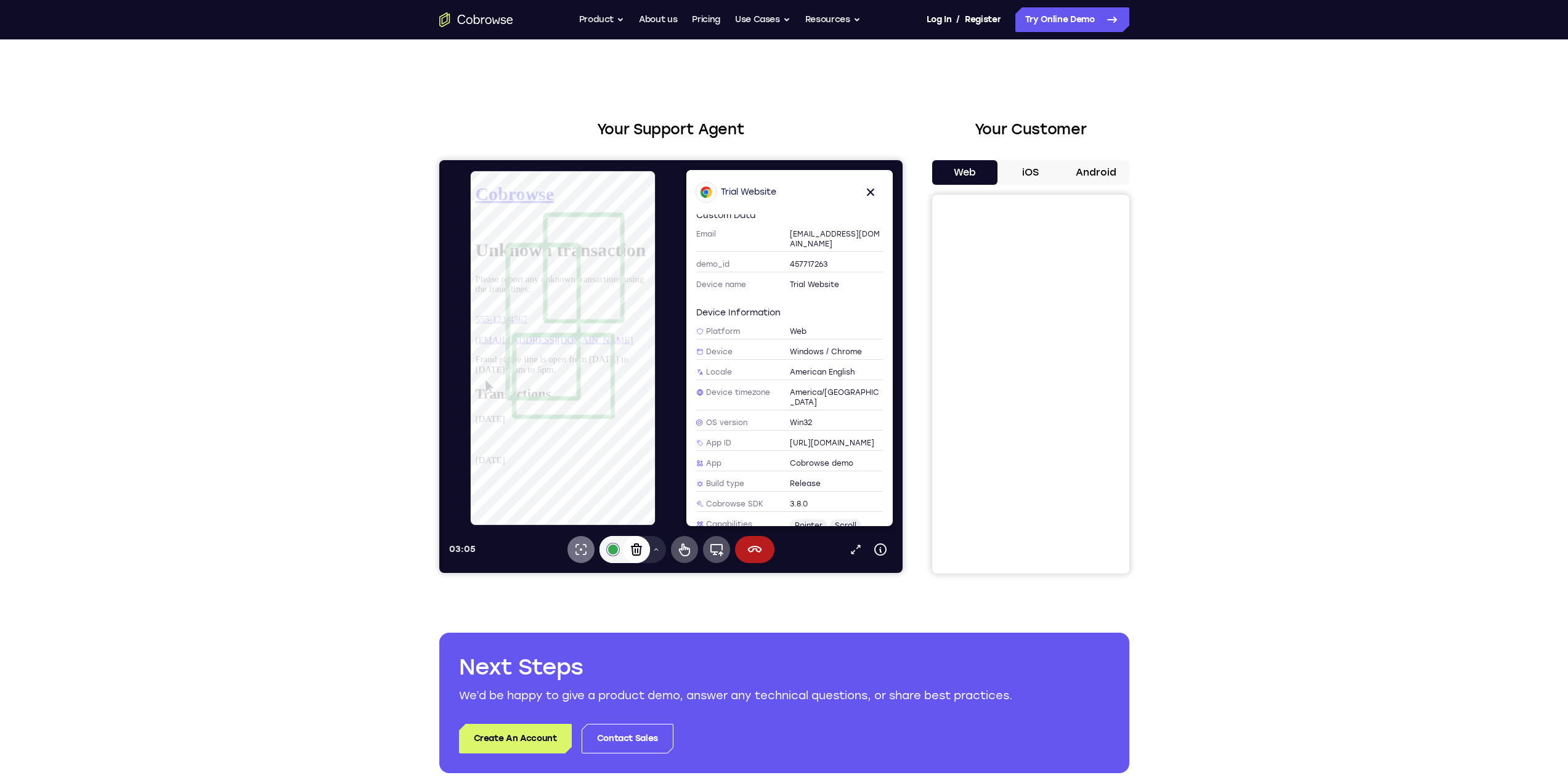
click at [579, 548] on icon at bounding box center [580, 549] width 15 height 15
click at [644, 549] on div "Clear annotations" at bounding box center [635, 549] width 27 height 27
click at [659, 551] on icon at bounding box center [655, 549] width 7 height 7
click at [609, 484] on button "Arrow" at bounding box center [632, 492] width 96 height 20
click at [757, 547] on icon at bounding box center [754, 549] width 14 height 7
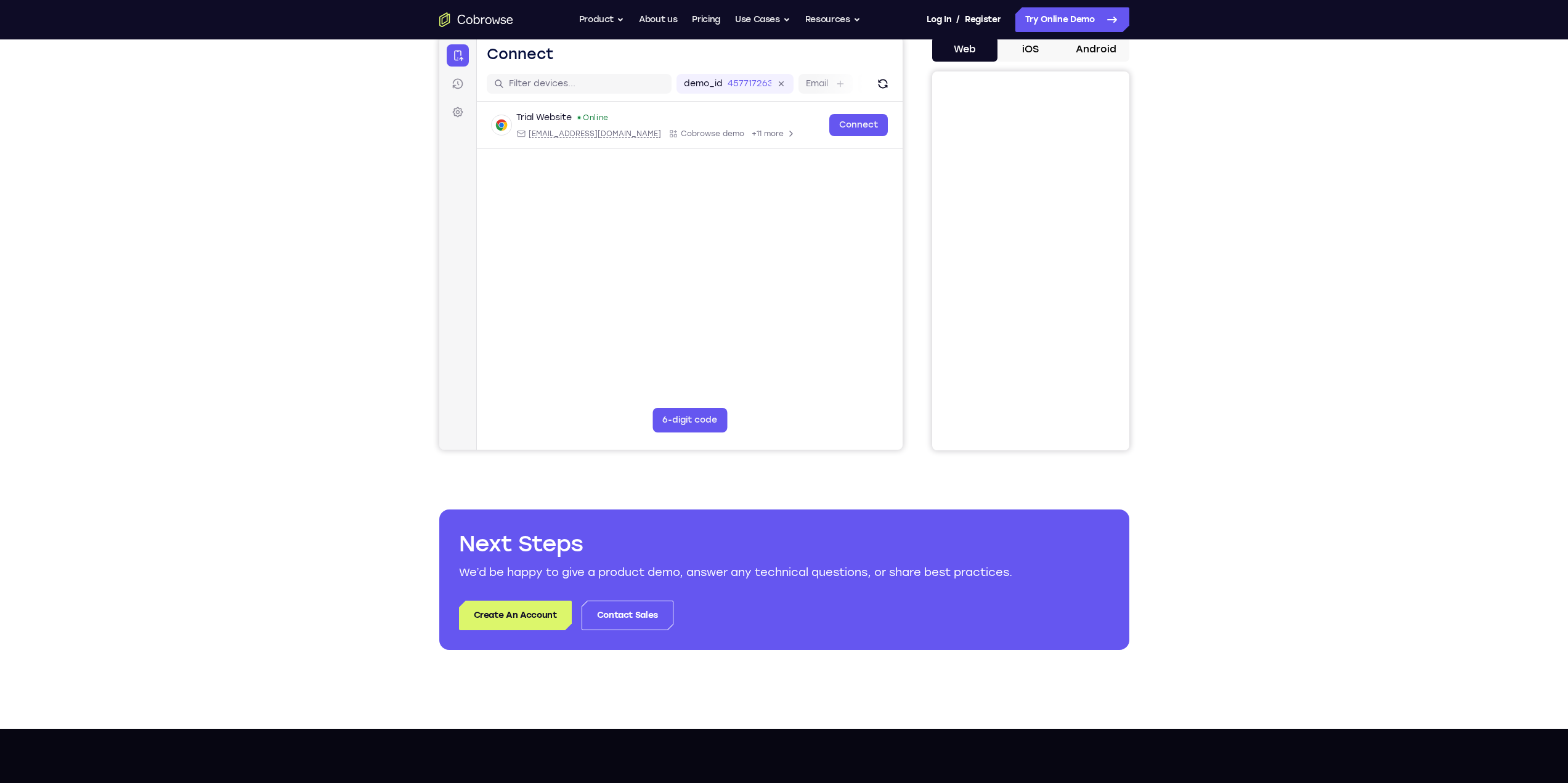
scroll to position [0, 0]
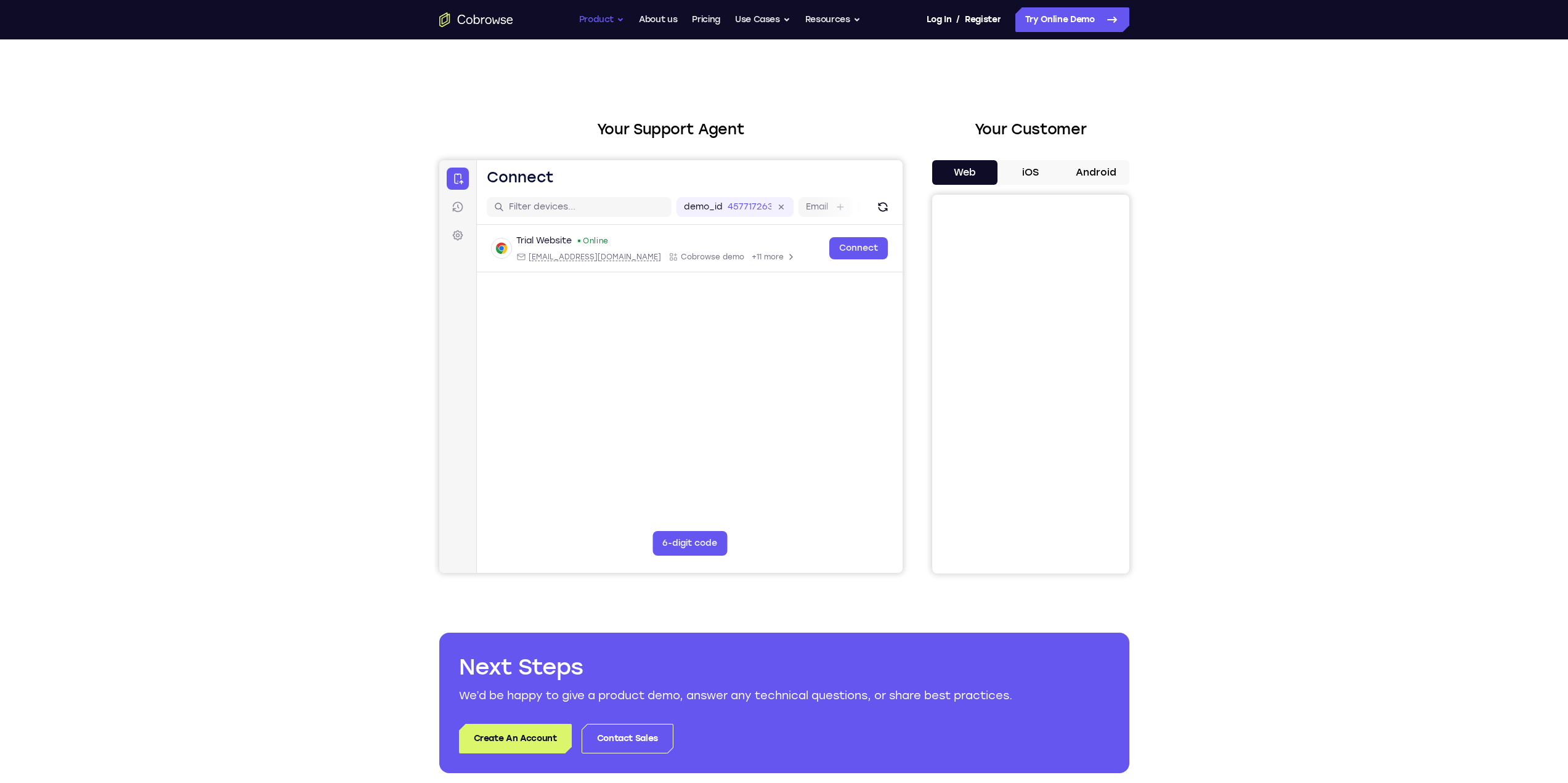
click at [616, 18] on button "Product" at bounding box center [602, 20] width 46 height 25
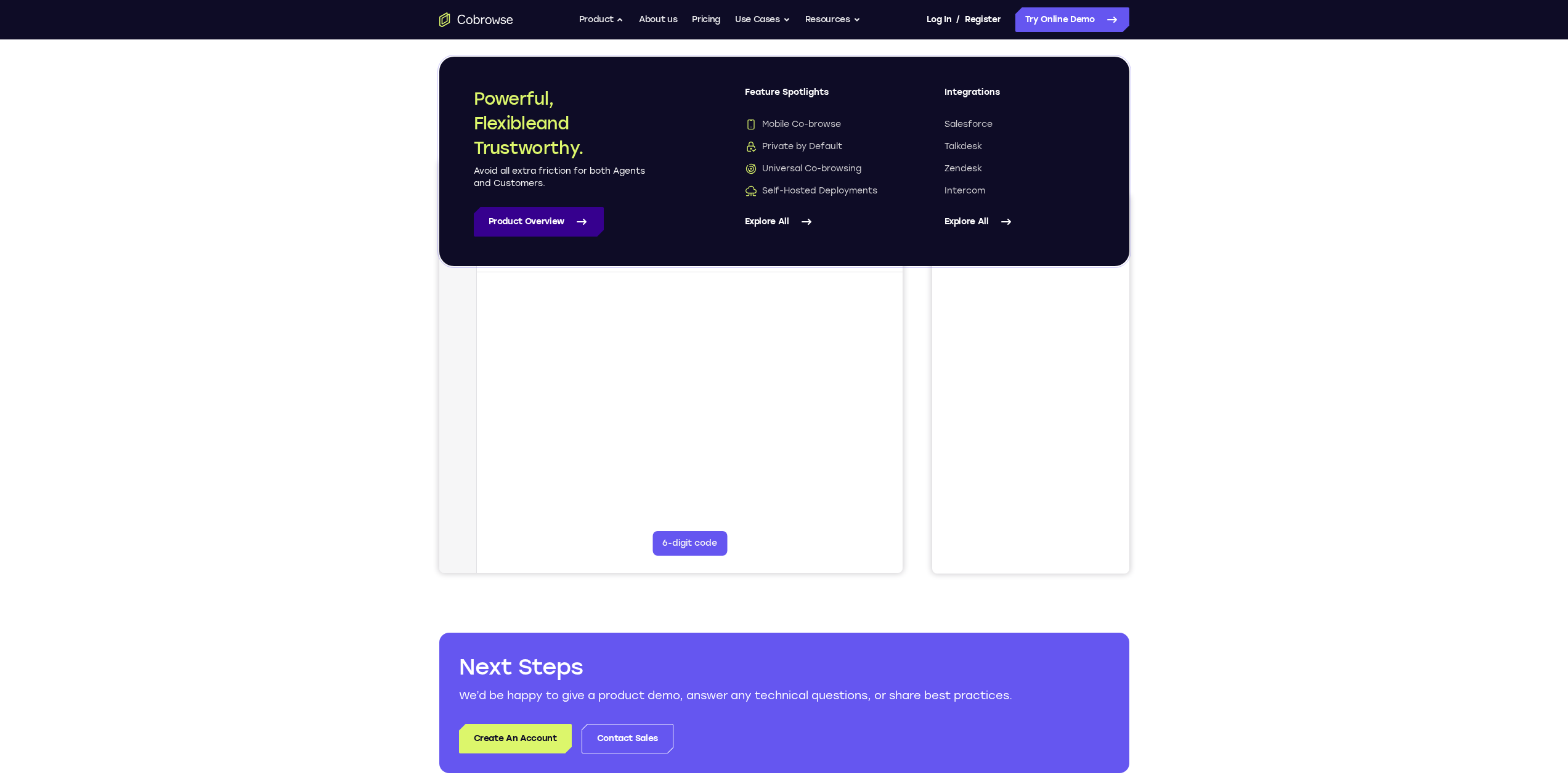
click at [566, 225] on link "Product Overview" at bounding box center [539, 221] width 130 height 29
